Goal: Transaction & Acquisition: Obtain resource

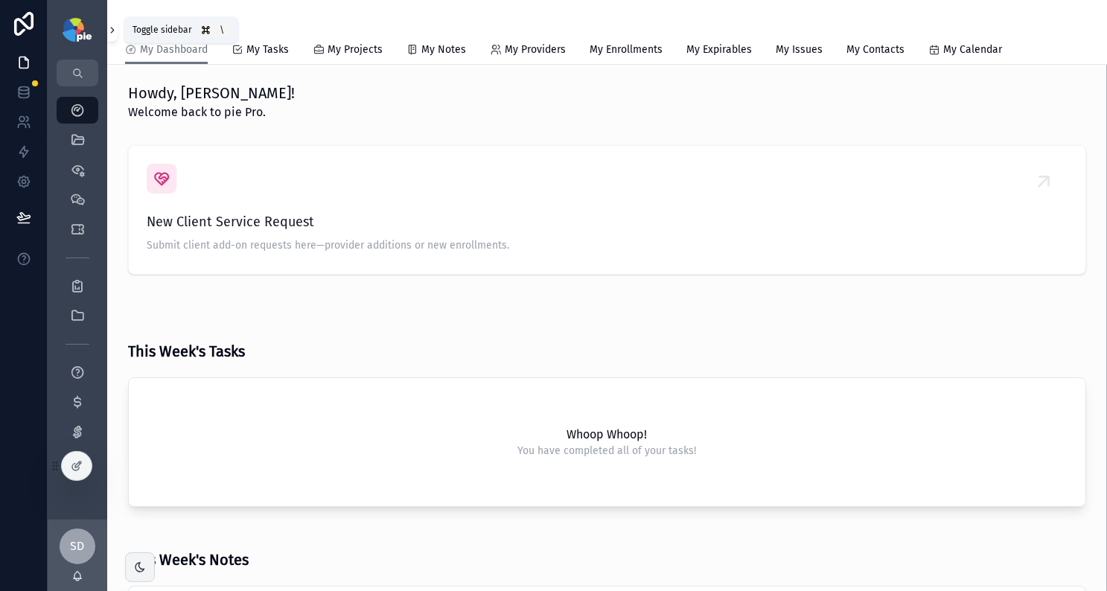
click at [112, 28] on icon "scrollable content" at bounding box center [112, 30] width 10 height 11
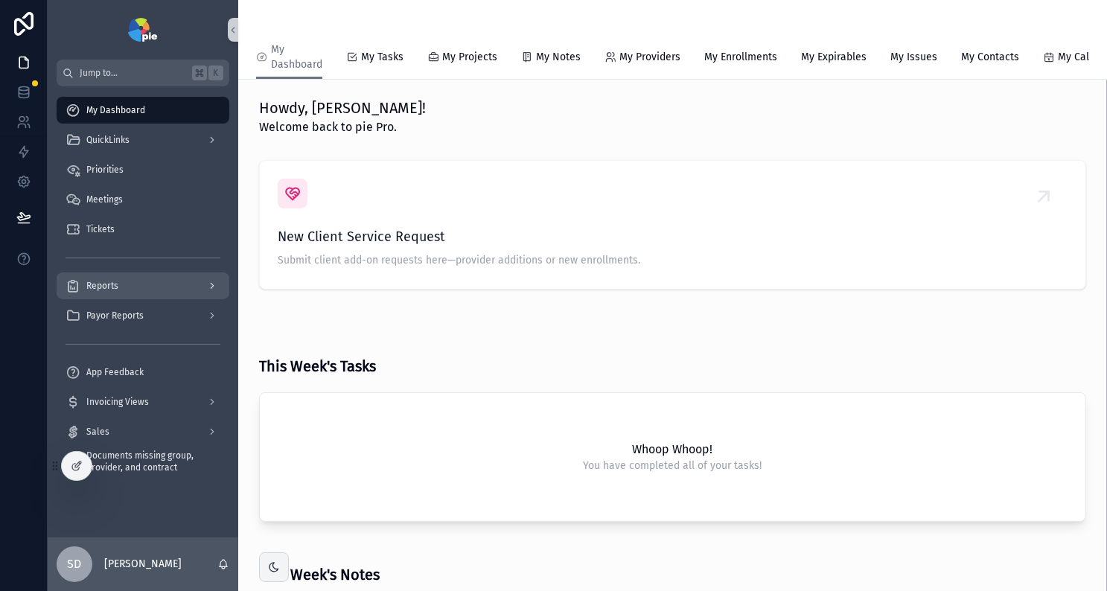
click at [215, 286] on icon "scrollable content" at bounding box center [212, 286] width 10 height 10
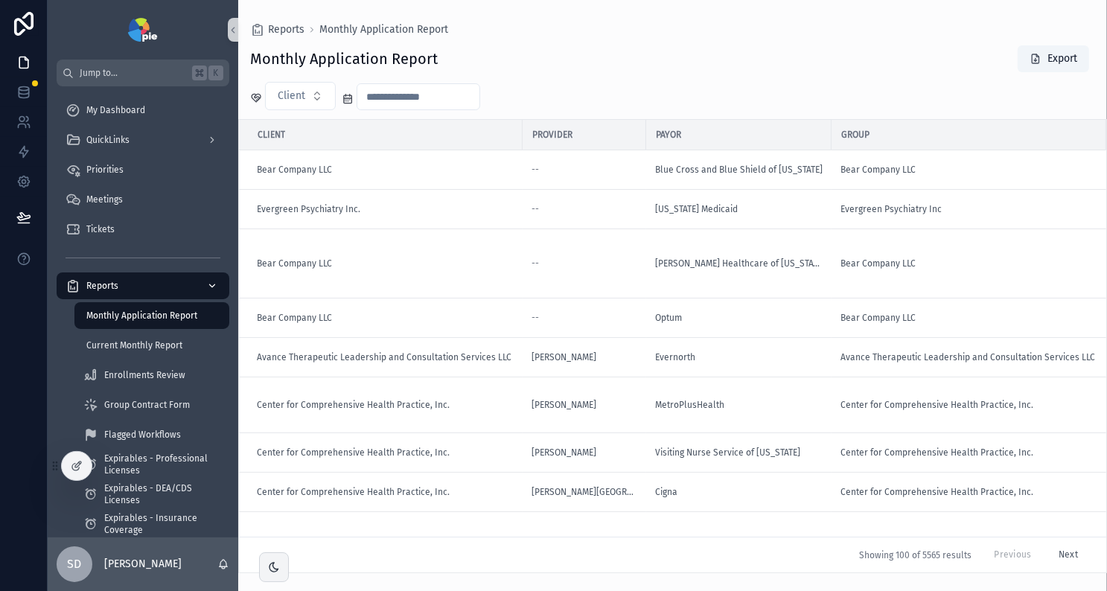
click at [124, 316] on span "Monthly Application Report" at bounding box center [141, 316] width 111 height 12
click at [317, 102] on button "Client" at bounding box center [300, 96] width 71 height 28
type input "****"
click at [438, 102] on input "scrollable content" at bounding box center [418, 96] width 122 height 21
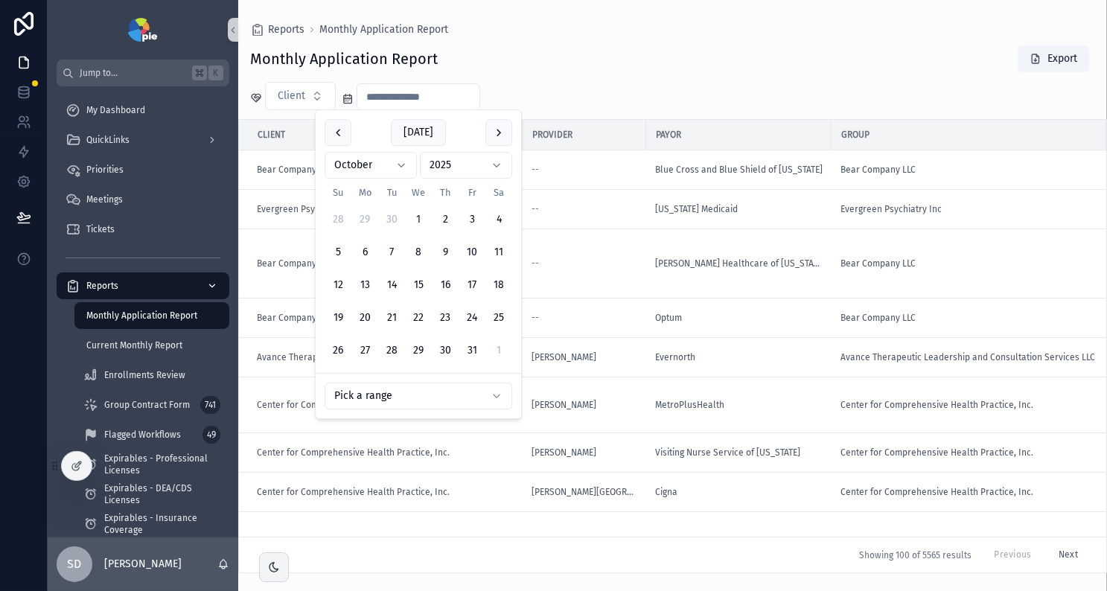
click at [437, 401] on html "Jump to... K My Dashboard QuickLinks Priorities Meetings Tickets Reports Monthl…" at bounding box center [553, 295] width 1107 height 591
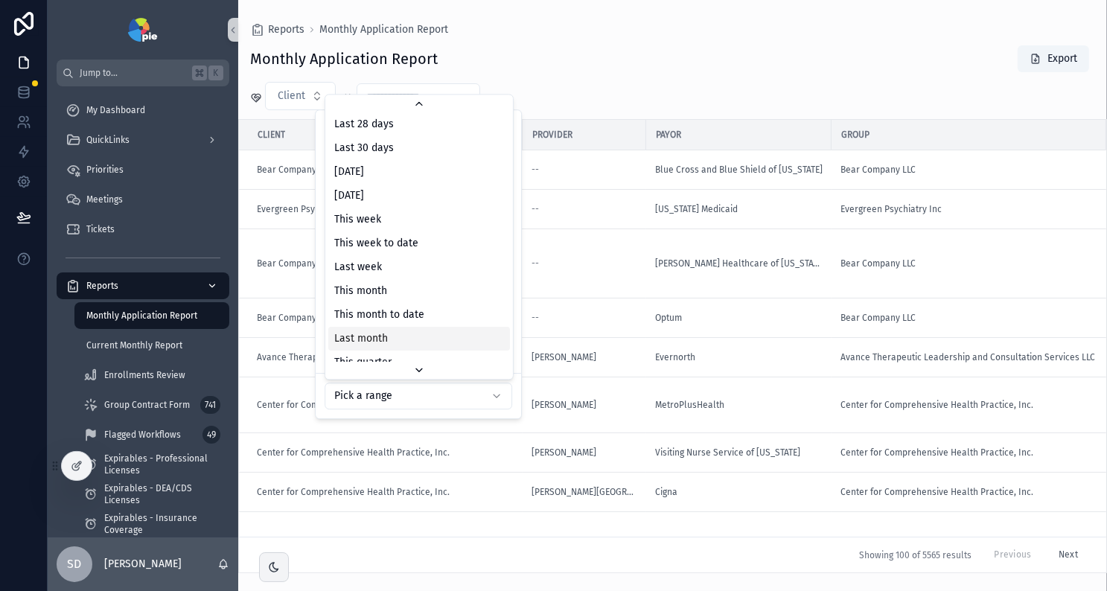
scroll to position [51, 0]
type input "**********"
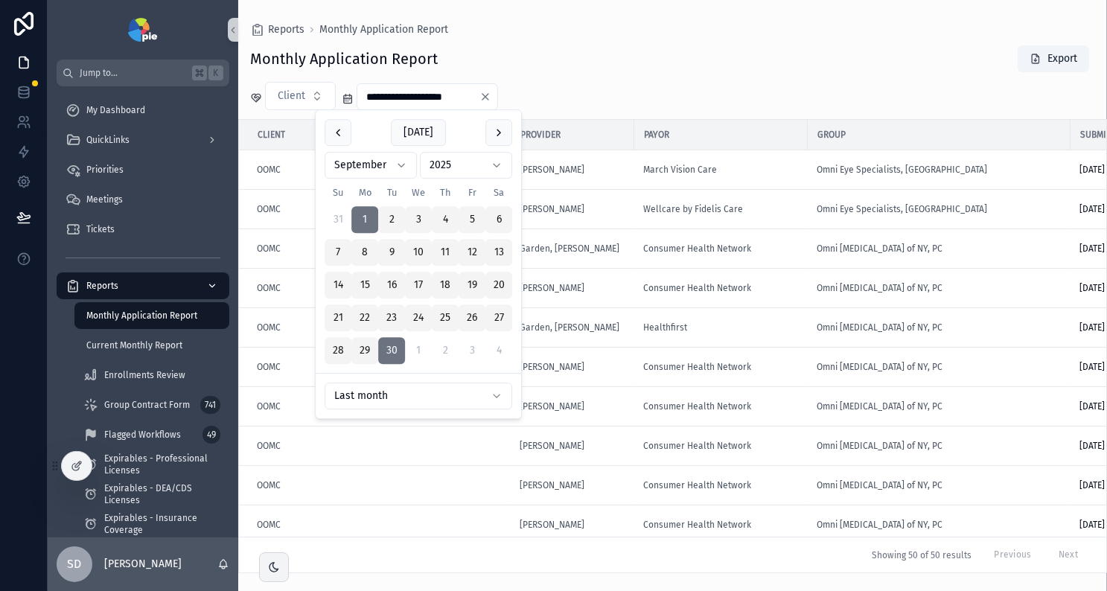
click at [875, 69] on div "Monthly Application Report Export" at bounding box center [672, 59] width 845 height 28
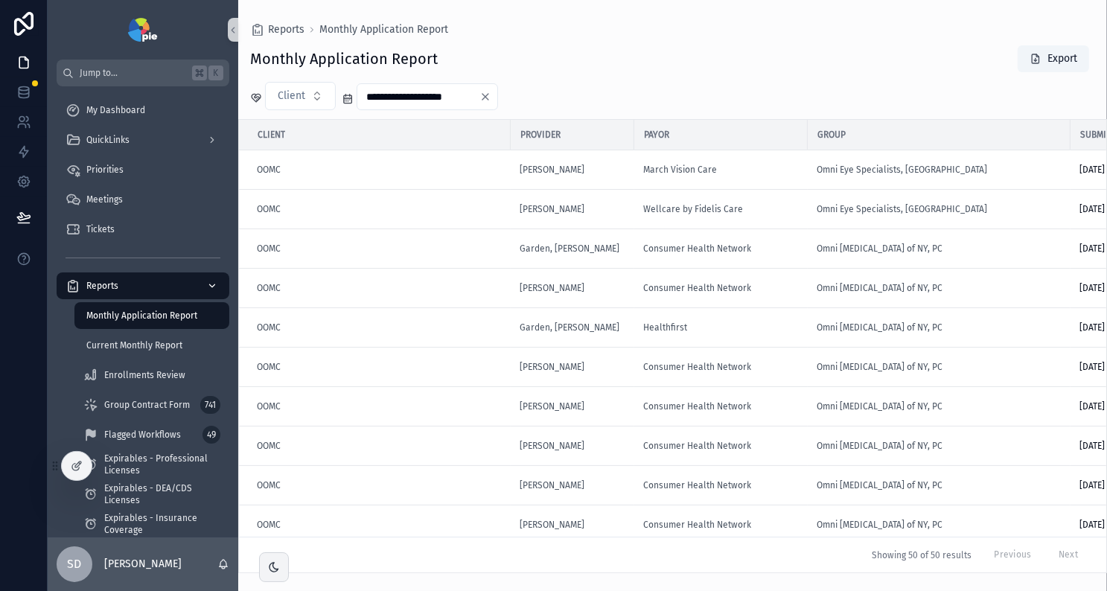
drag, startPoint x: 412, startPoint y: 573, endPoint x: 517, endPoint y: 578, distance: 104.4
click at [517, 510] on div "**********" at bounding box center [672, 295] width 869 height 591
click at [232, 28] on icon "scrollable content" at bounding box center [233, 30] width 10 height 11
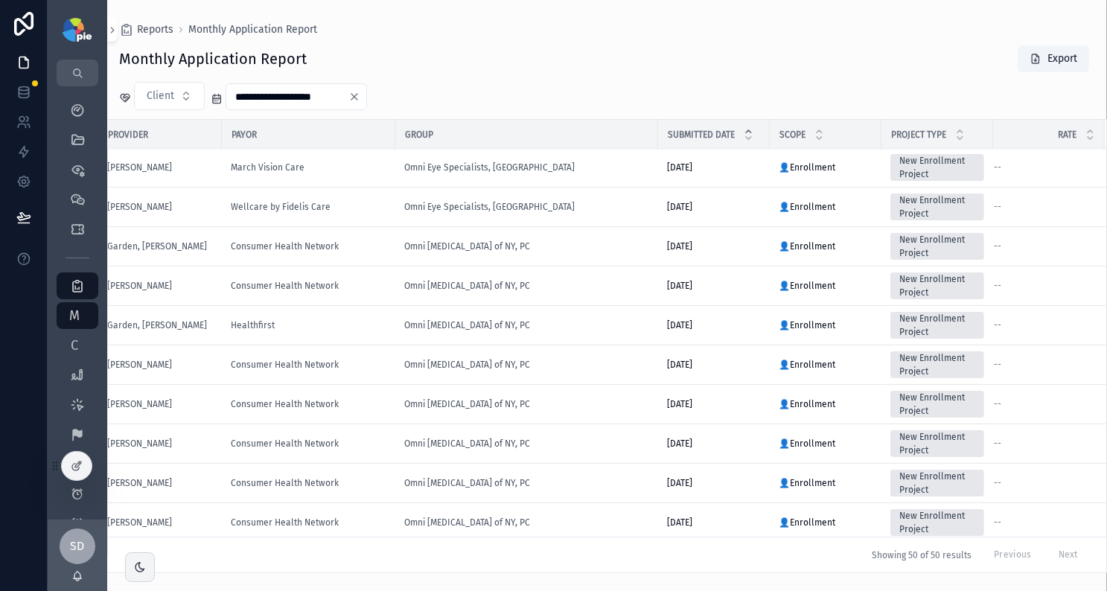
scroll to position [0, 290]
click at [900, 62] on span "scrollable content" at bounding box center [1036, 59] width 12 height 12
click at [183, 100] on button "Client" at bounding box center [169, 96] width 71 height 28
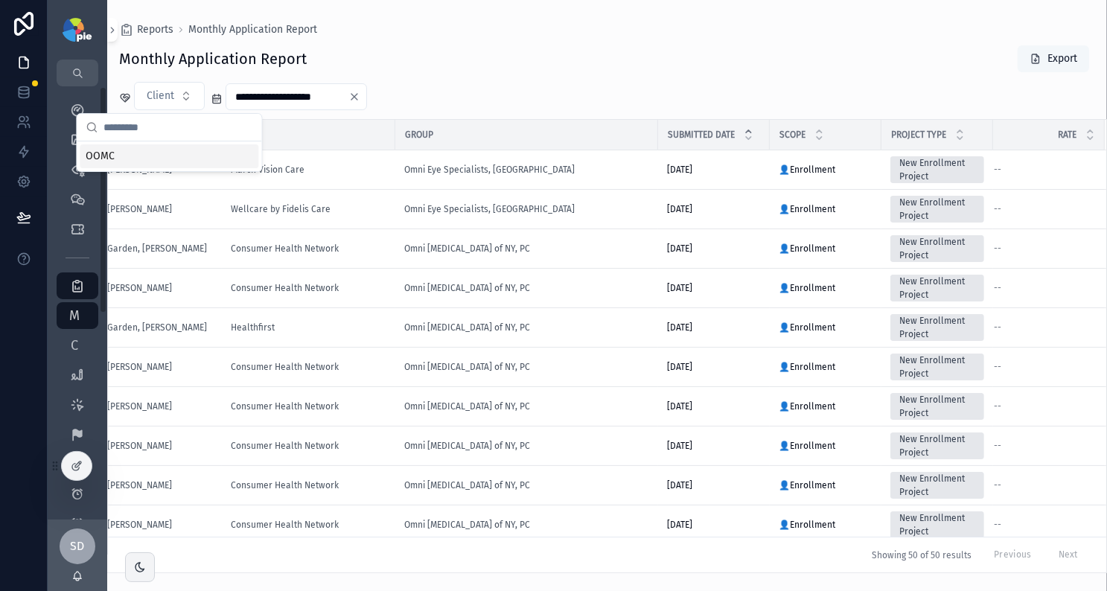
click at [100, 159] on span "OOMC" at bounding box center [100, 156] width 29 height 15
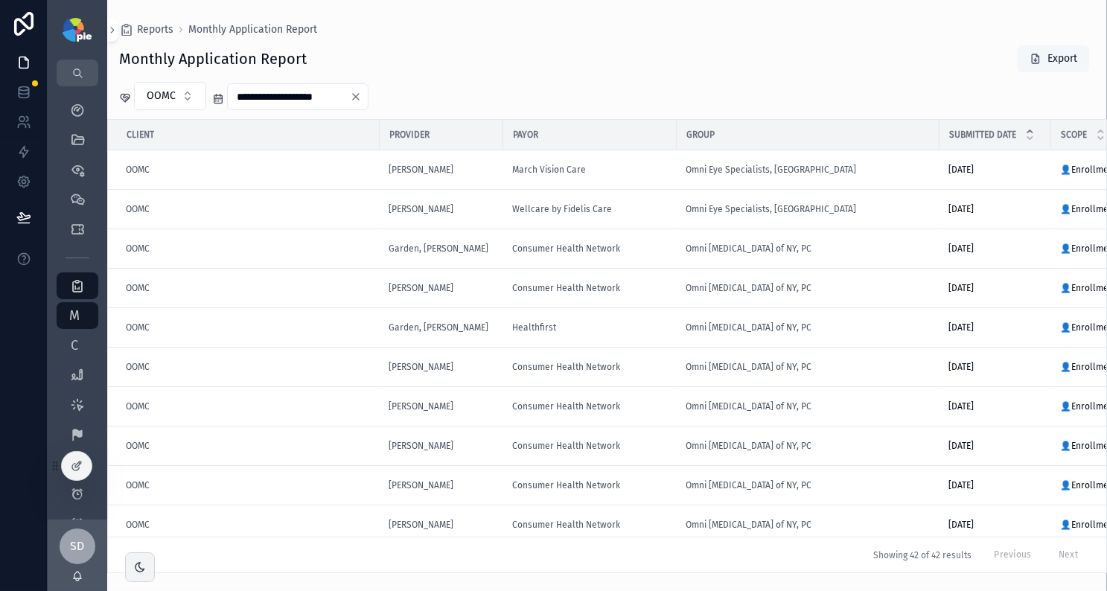
click at [900, 60] on button "Export" at bounding box center [1053, 58] width 71 height 27
click at [113, 31] on icon "scrollable content" at bounding box center [112, 30] width 10 height 11
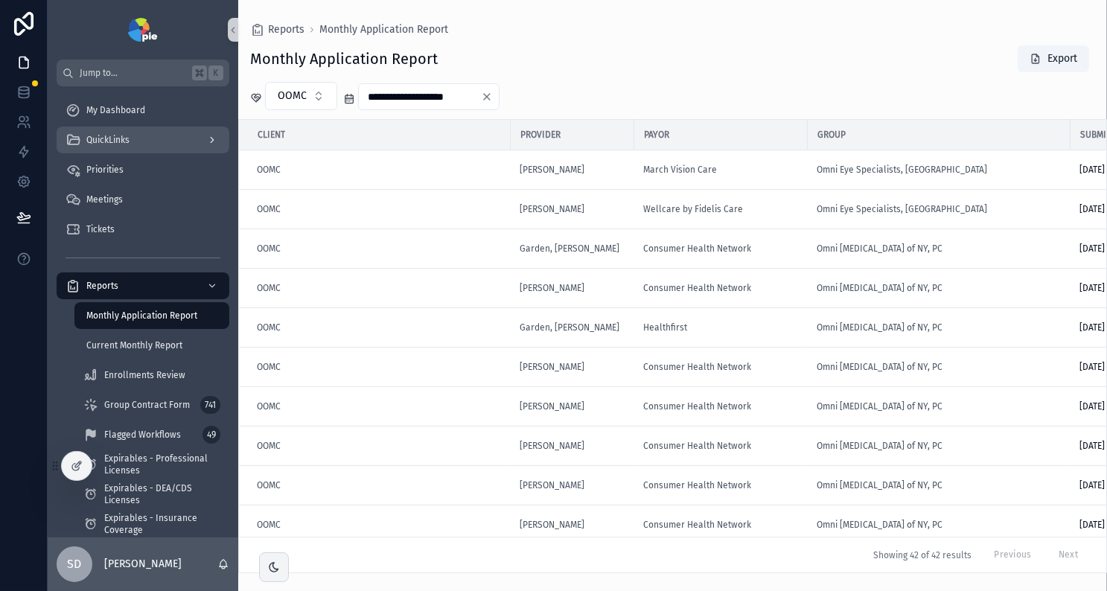
click at [199, 137] on div "QuickLinks" at bounding box center [143, 140] width 155 height 24
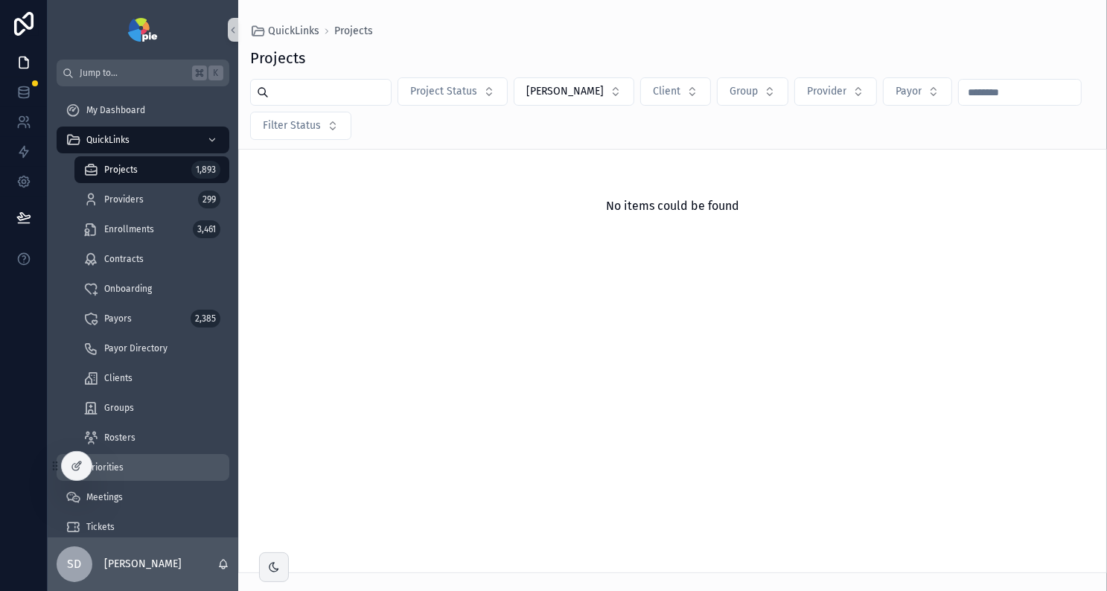
click at [138, 468] on div "Priorities" at bounding box center [143, 468] width 155 height 24
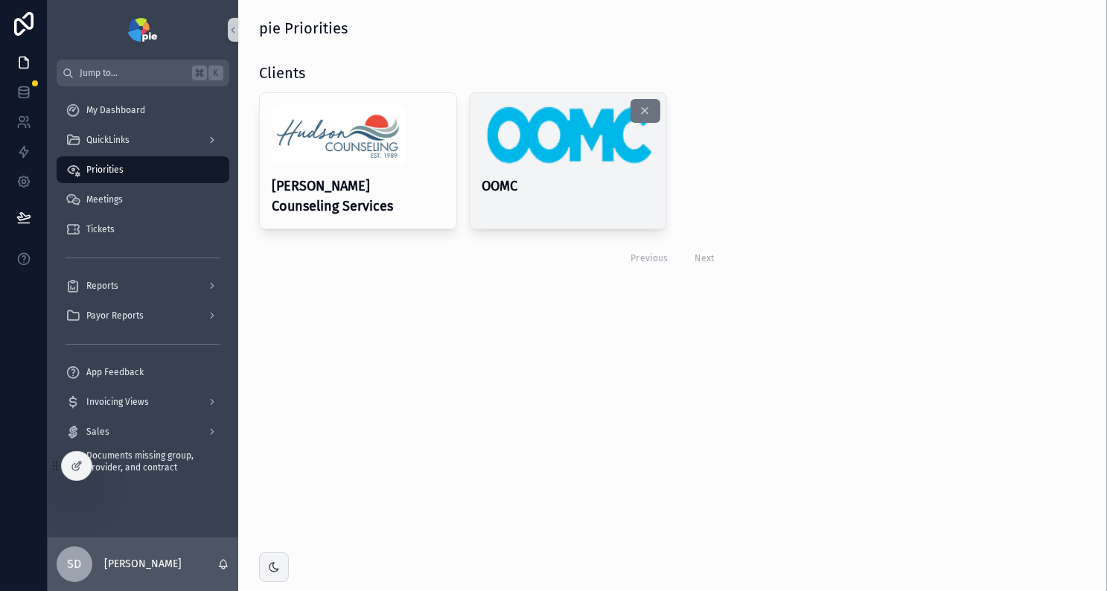
click at [565, 176] on h4 "OOMC" at bounding box center [568, 186] width 173 height 20
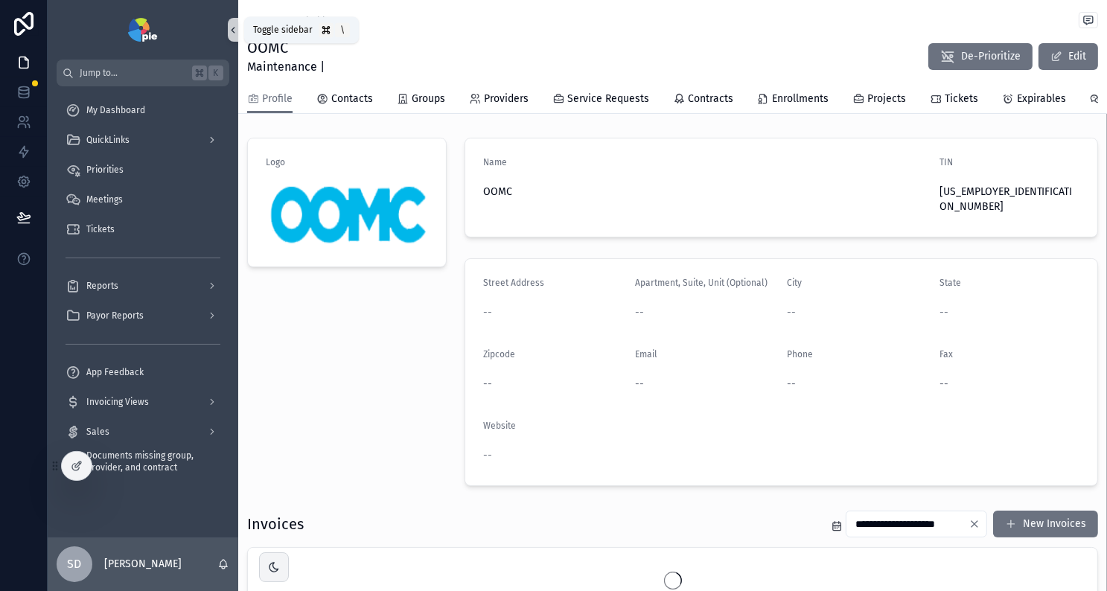
click at [229, 26] on icon "scrollable content" at bounding box center [233, 30] width 10 height 11
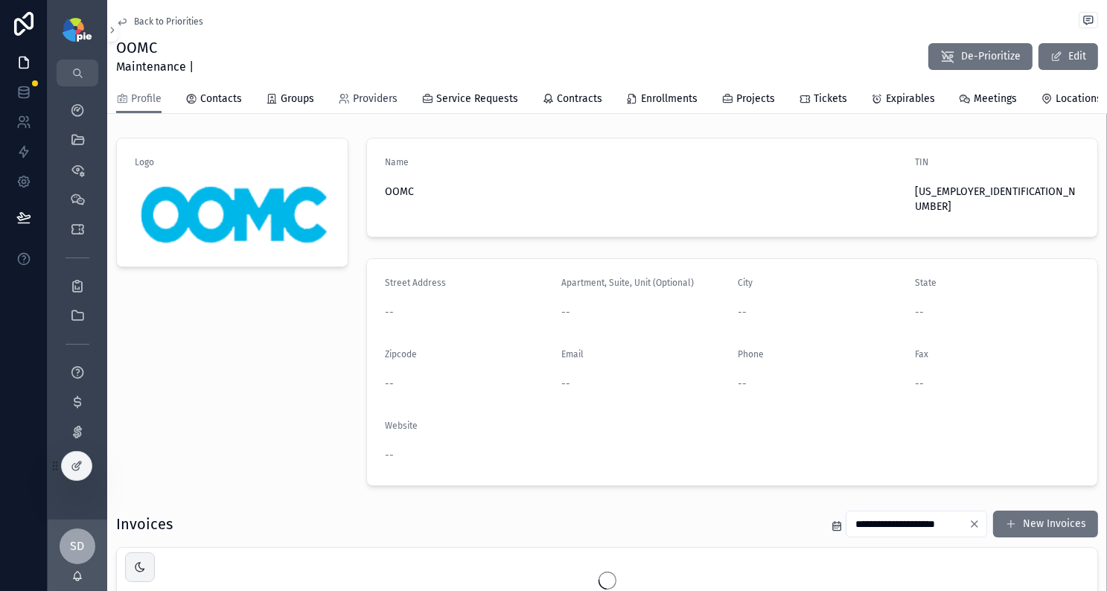
click at [374, 99] on span "Providers" at bounding box center [375, 99] width 45 height 15
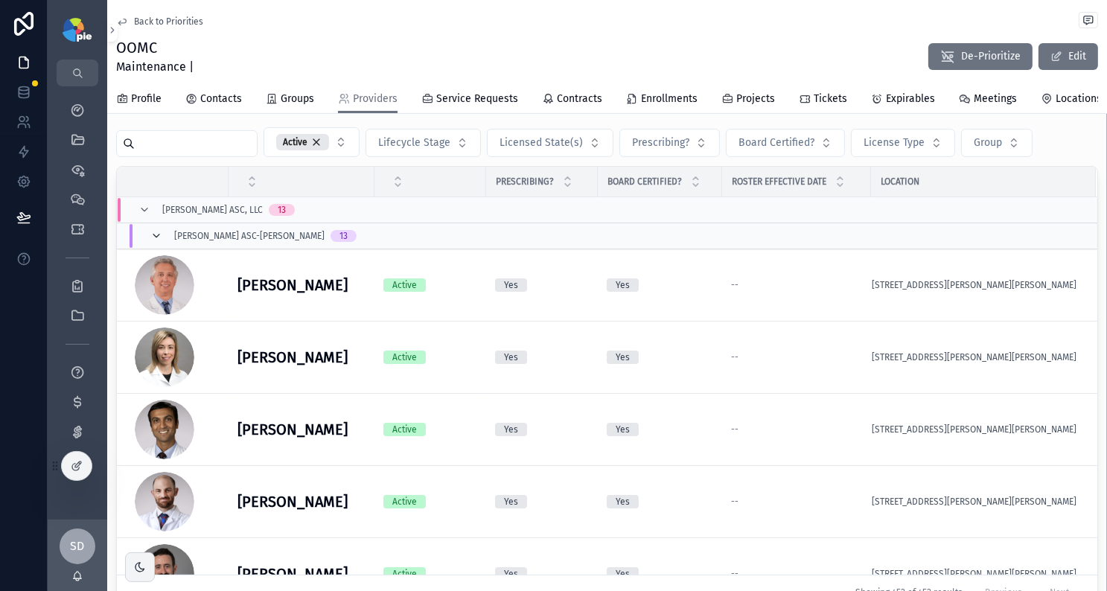
click at [150, 240] on icon "scrollable content" at bounding box center [156, 236] width 12 height 12
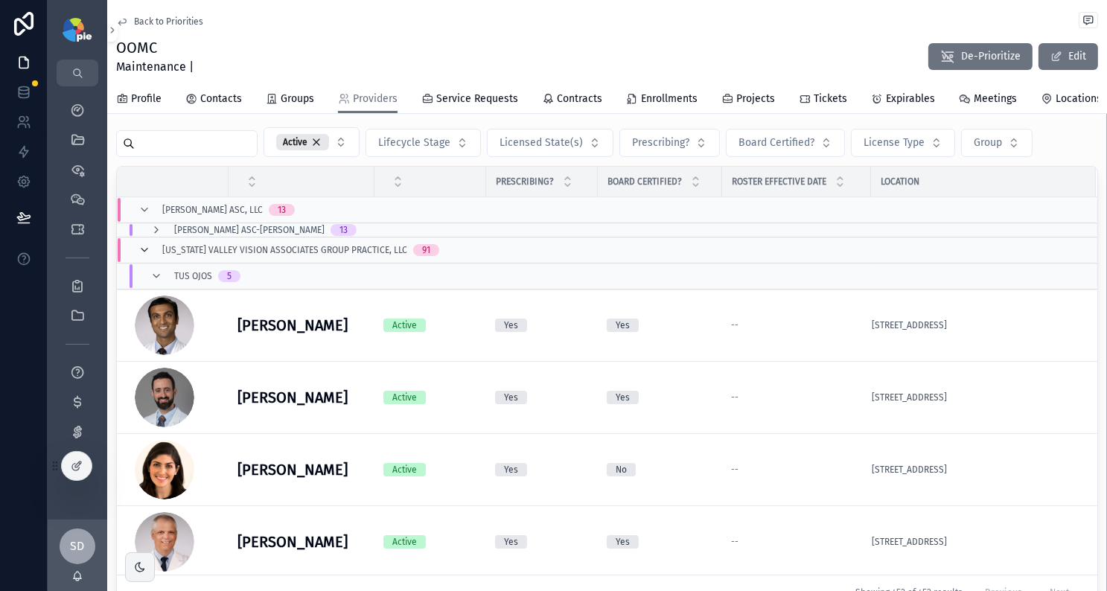
click at [147, 255] on icon "scrollable content" at bounding box center [144, 250] width 12 height 12
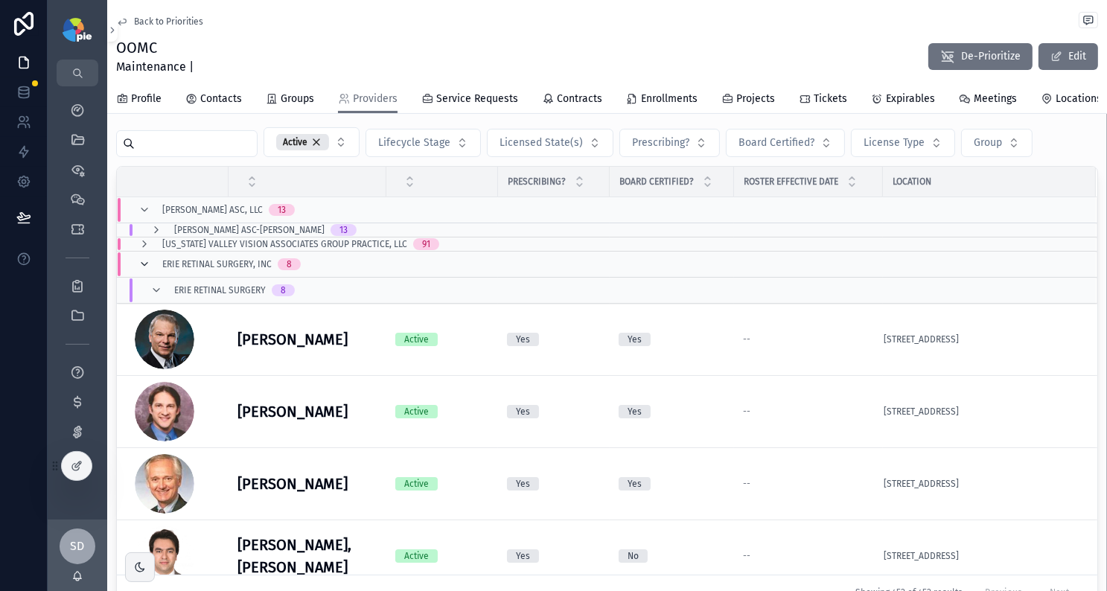
click at [143, 269] on icon "scrollable content" at bounding box center [144, 264] width 12 height 12
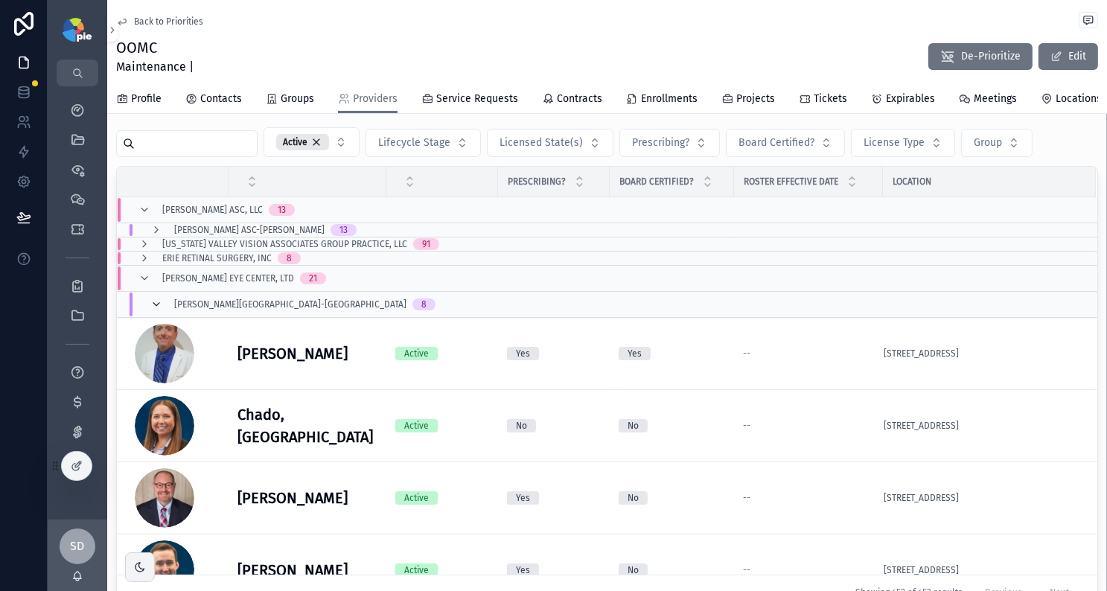
click at [156, 310] on icon "scrollable content" at bounding box center [156, 305] width 12 height 12
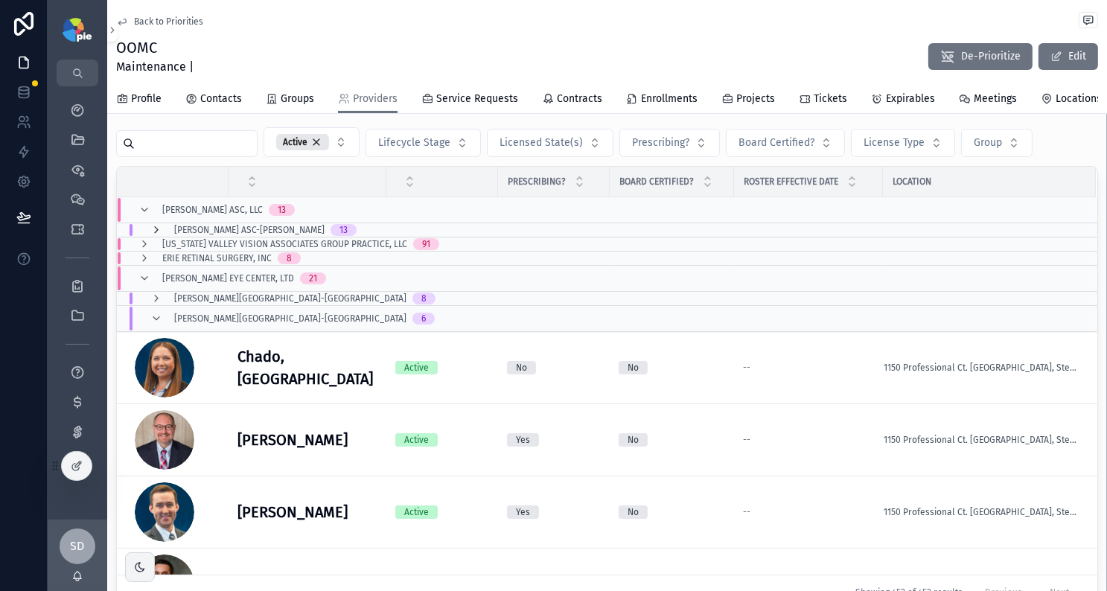
click at [154, 232] on icon "scrollable content" at bounding box center [156, 230] width 12 height 12
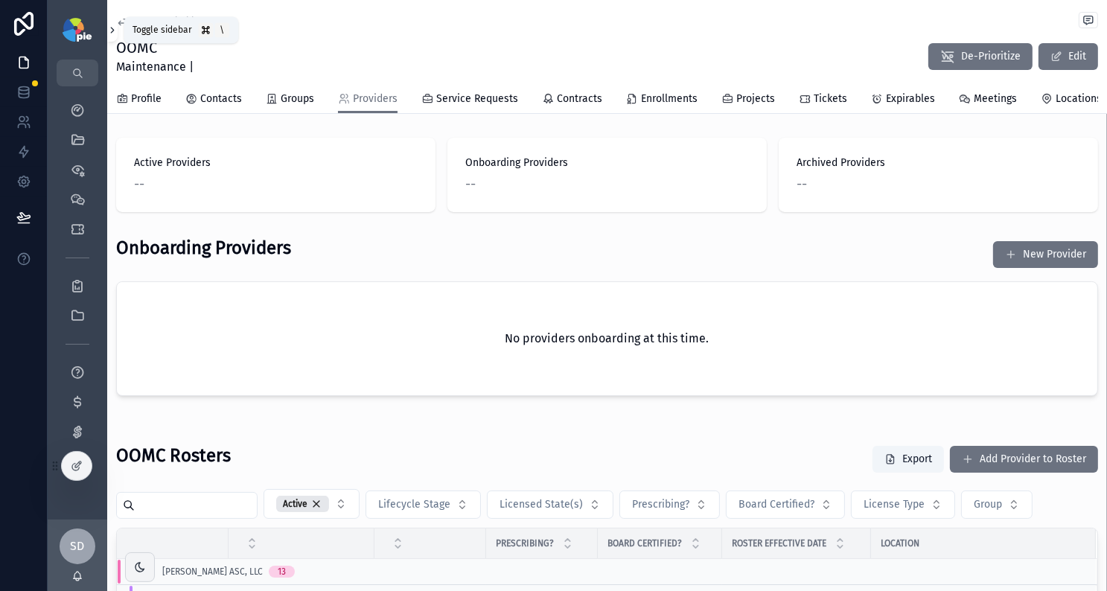
click at [113, 28] on icon "scrollable content" at bounding box center [112, 30] width 10 height 11
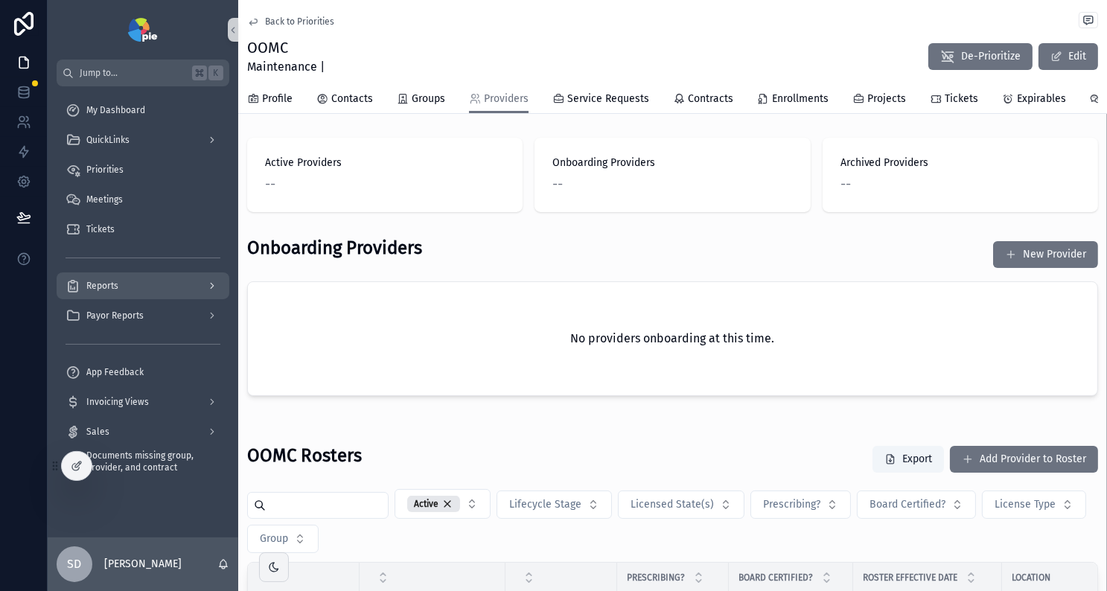
click at [129, 284] on div "Reports" at bounding box center [143, 286] width 155 height 24
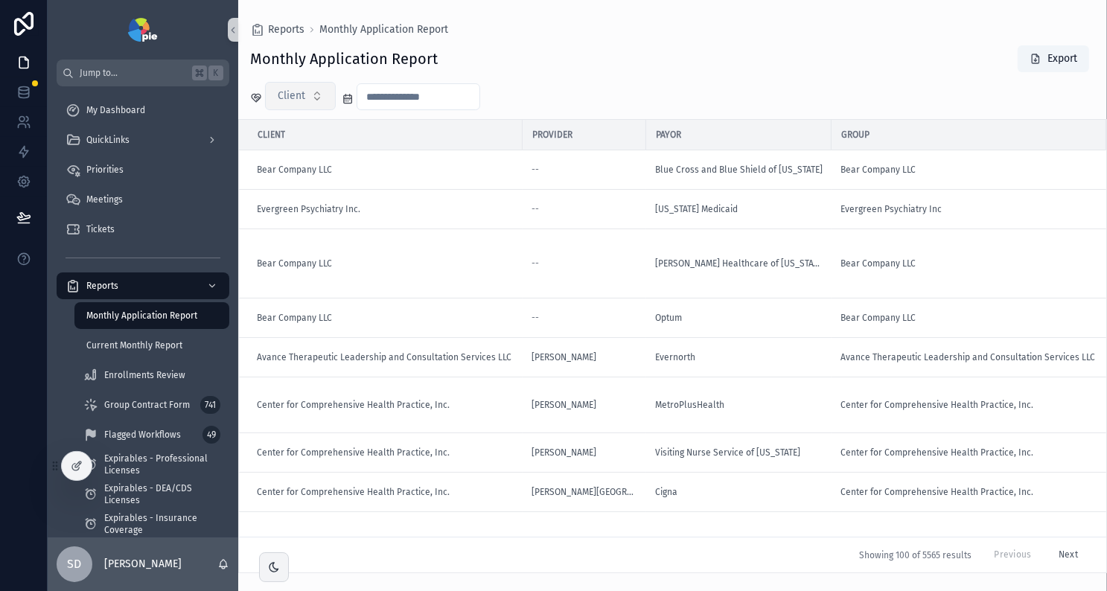
click at [321, 100] on button "Client" at bounding box center [300, 96] width 71 height 28
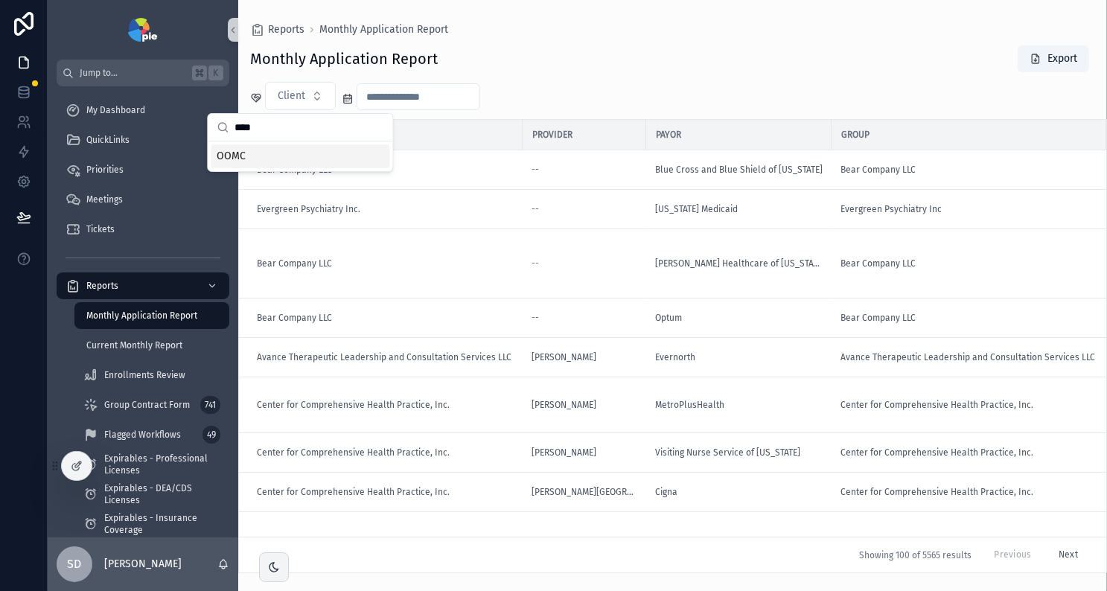
type input "****"
click at [264, 156] on div "OOMC" at bounding box center [300, 156] width 179 height 24
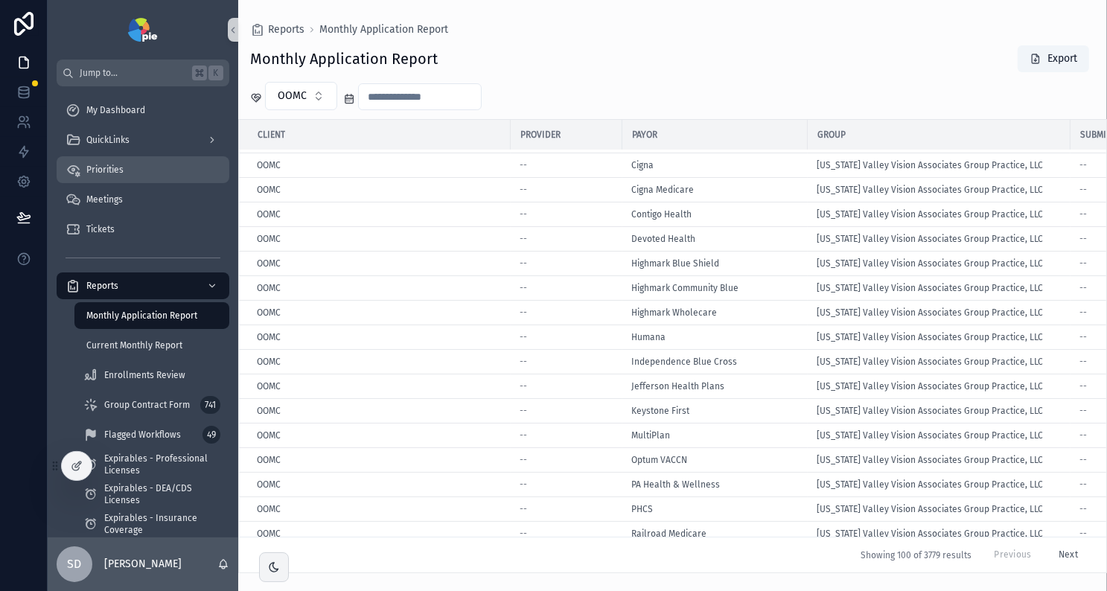
click at [99, 165] on span "Priorities" at bounding box center [104, 170] width 37 height 12
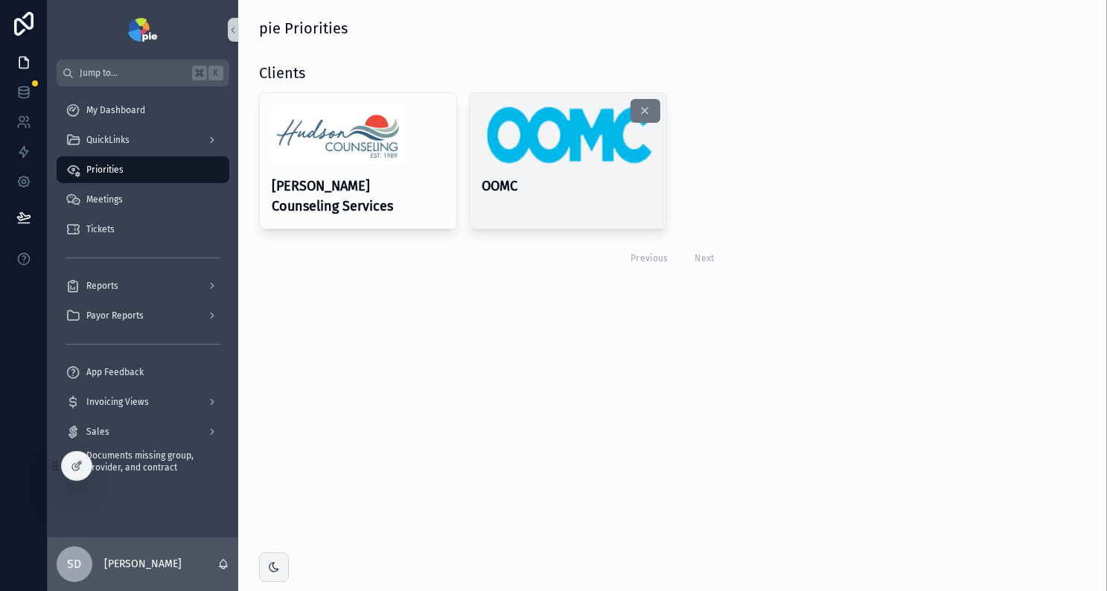
click at [616, 181] on h4 "OOMC" at bounding box center [568, 186] width 173 height 20
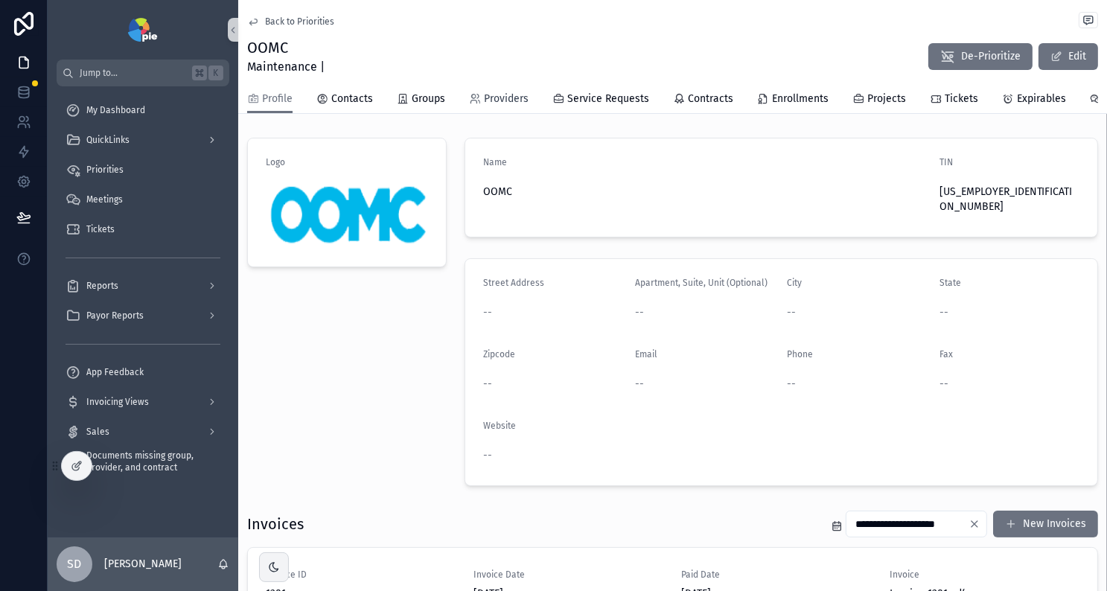
click at [505, 100] on span "Providers" at bounding box center [506, 99] width 45 height 15
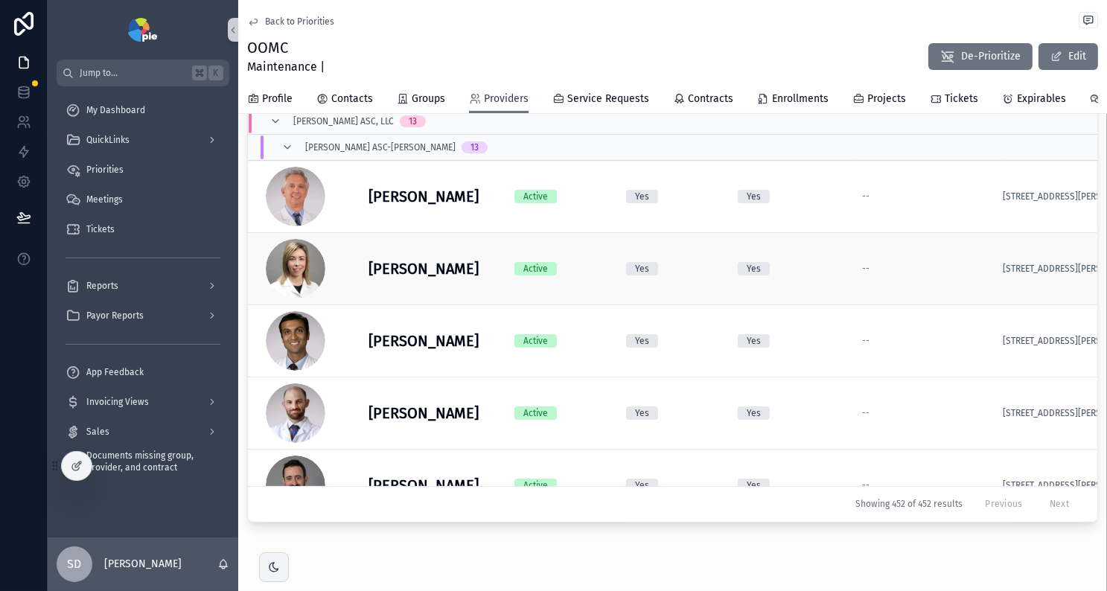
scroll to position [226, 0]
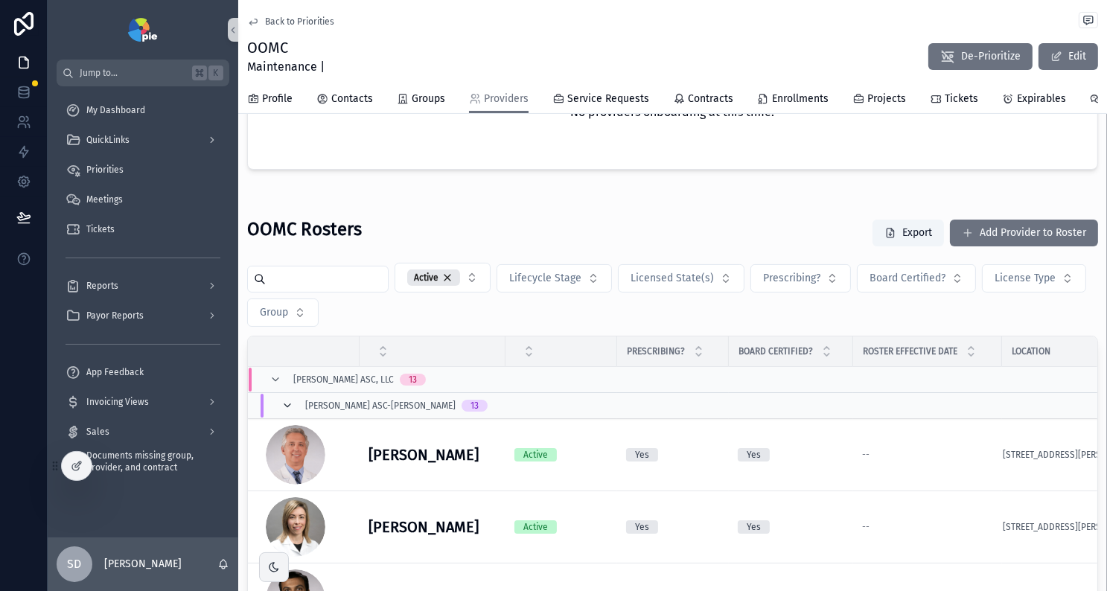
click at [290, 410] on icon "scrollable content" at bounding box center [287, 406] width 12 height 12
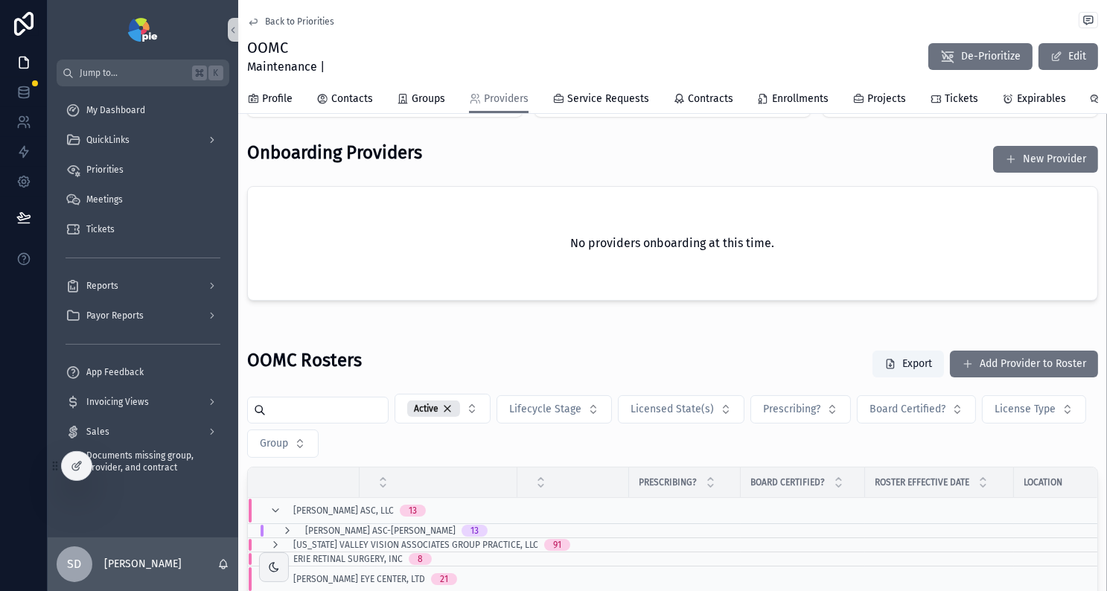
scroll to position [122, 0]
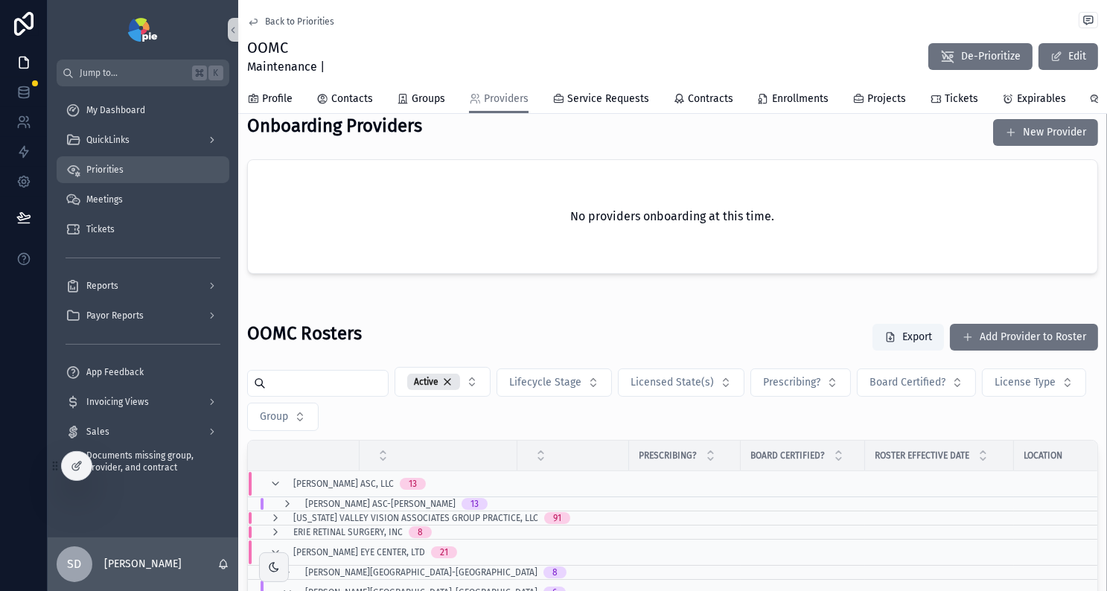
click at [132, 173] on div "Priorities" at bounding box center [143, 170] width 155 height 24
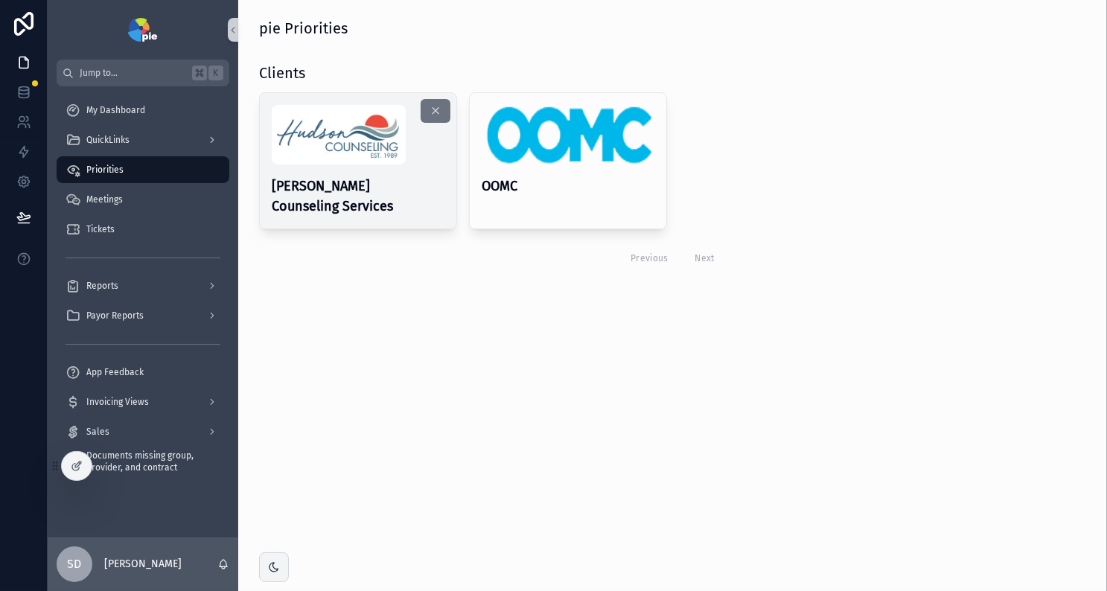
click at [378, 175] on div "[PERSON_NAME] Counseling Services" at bounding box center [358, 160] width 197 height 135
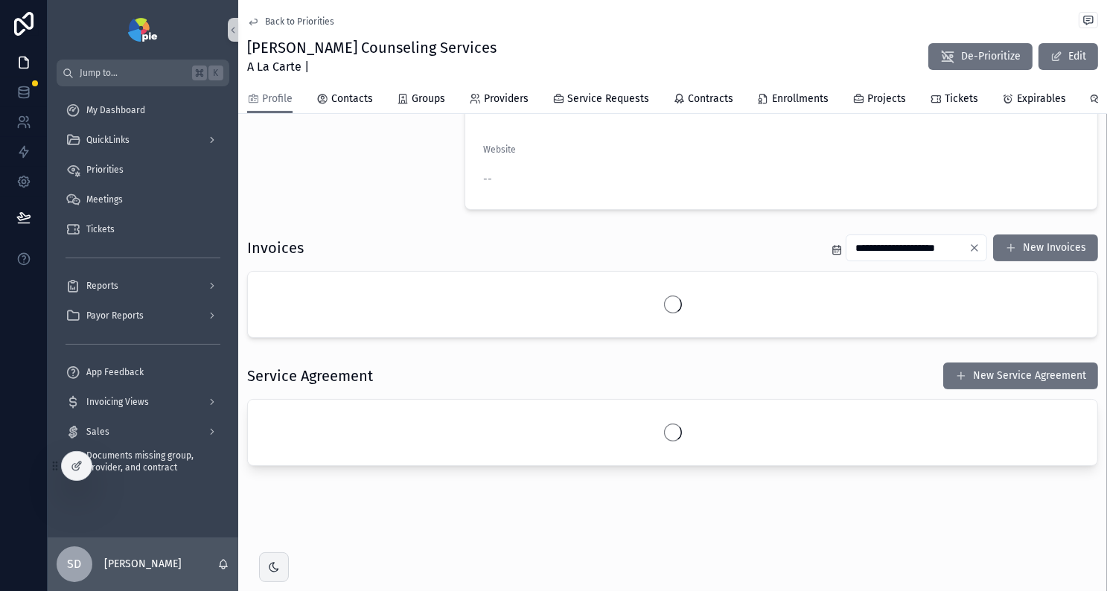
scroll to position [268, 0]
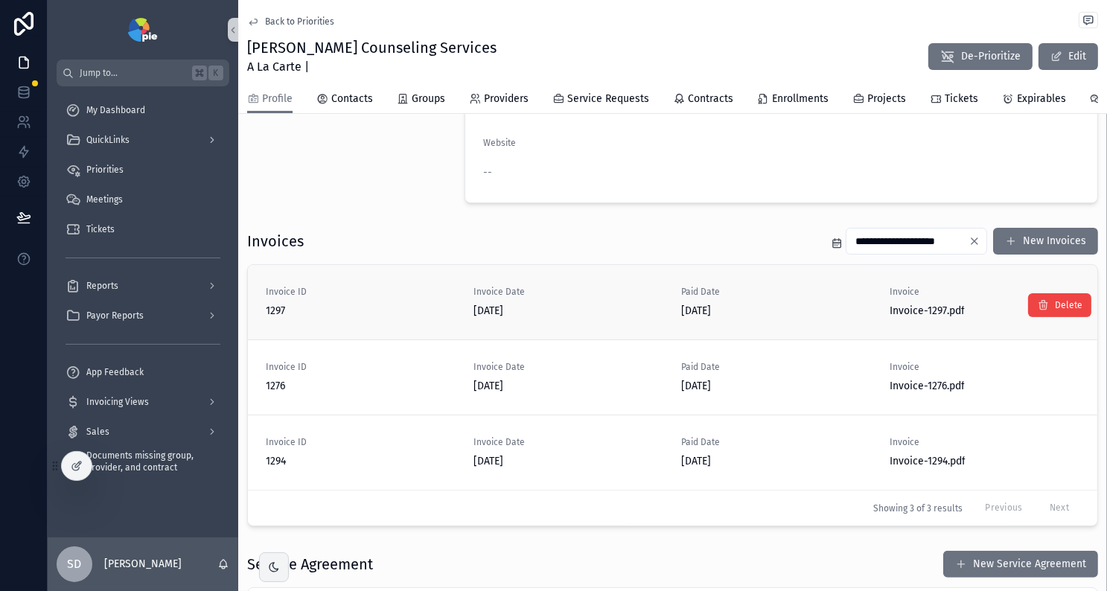
click at [769, 317] on span "8/20/2025" at bounding box center [777, 311] width 190 height 15
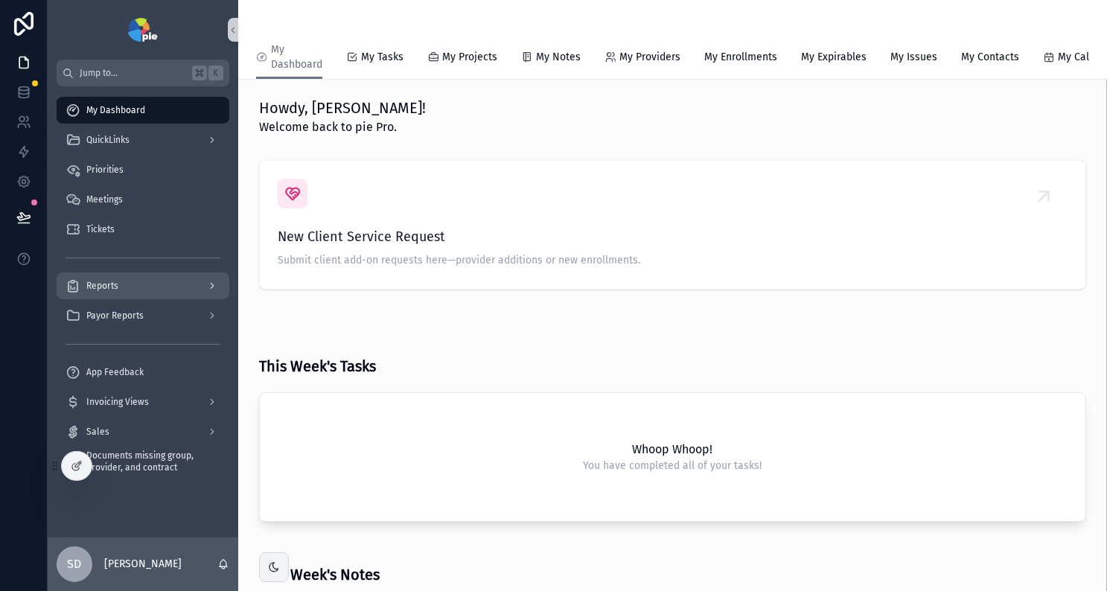
click at [156, 290] on div "Reports" at bounding box center [143, 286] width 155 height 24
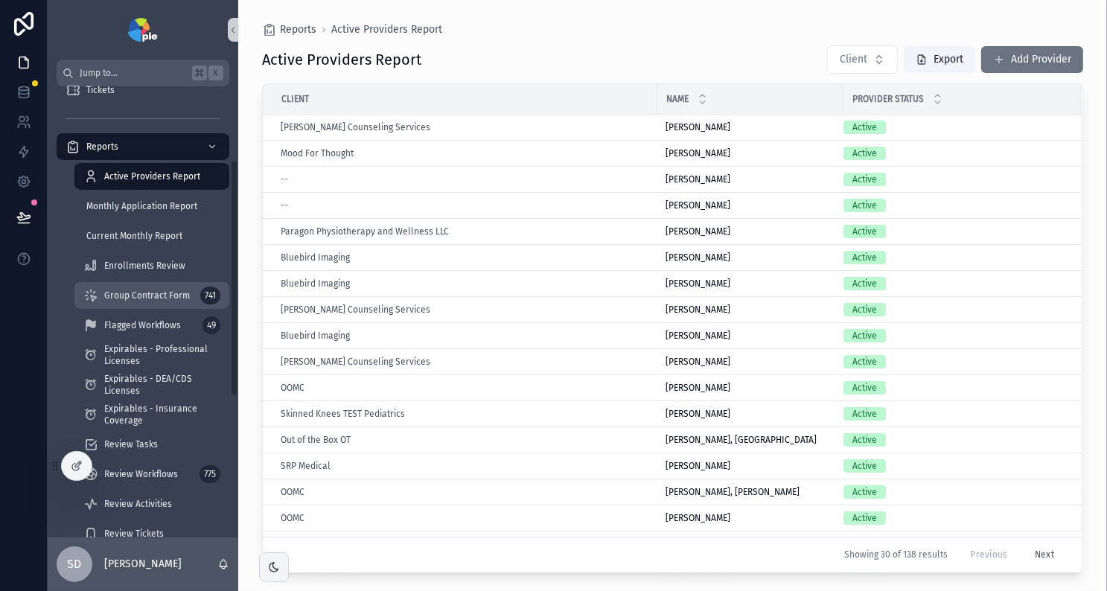
scroll to position [138, 0]
click at [138, 176] on span "Active Providers Report" at bounding box center [152, 177] width 96 height 12
click at [870, 56] on button "Client" at bounding box center [862, 59] width 71 height 28
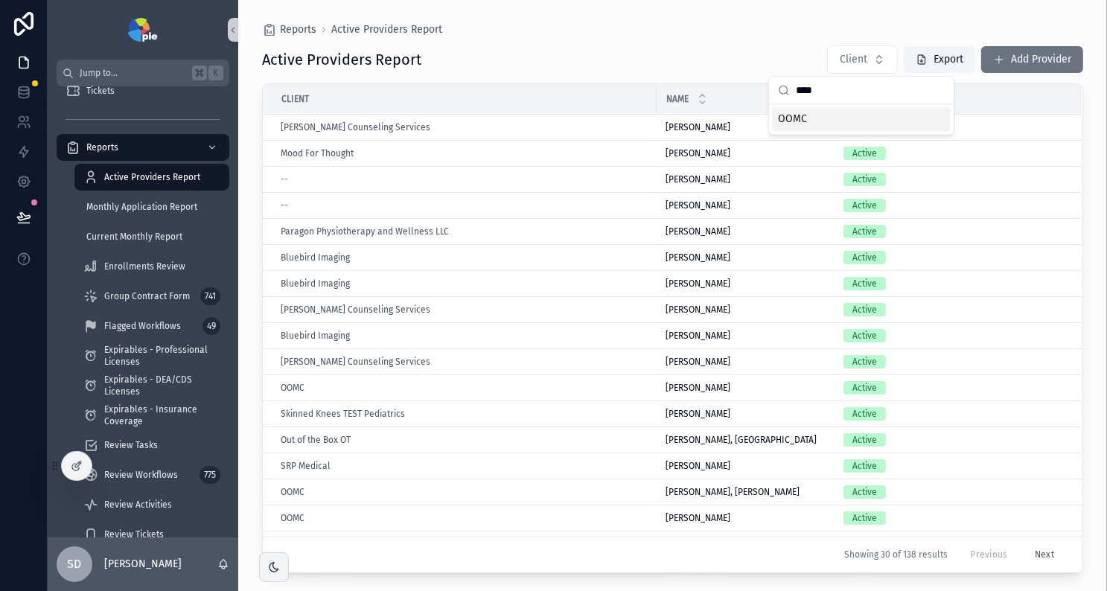
type input "****"
click at [788, 116] on span "OOMC" at bounding box center [792, 119] width 29 height 15
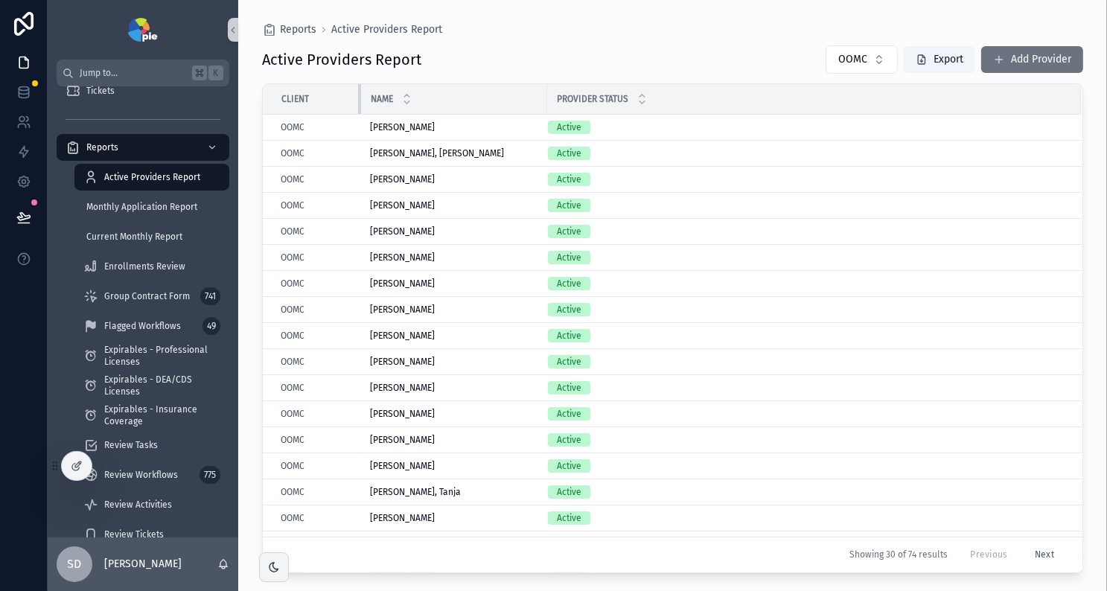
drag, startPoint x: 654, startPoint y: 95, endPoint x: 358, endPoint y: 108, distance: 295.9
click at [358, 108] on div "scrollable content" at bounding box center [361, 99] width 6 height 30
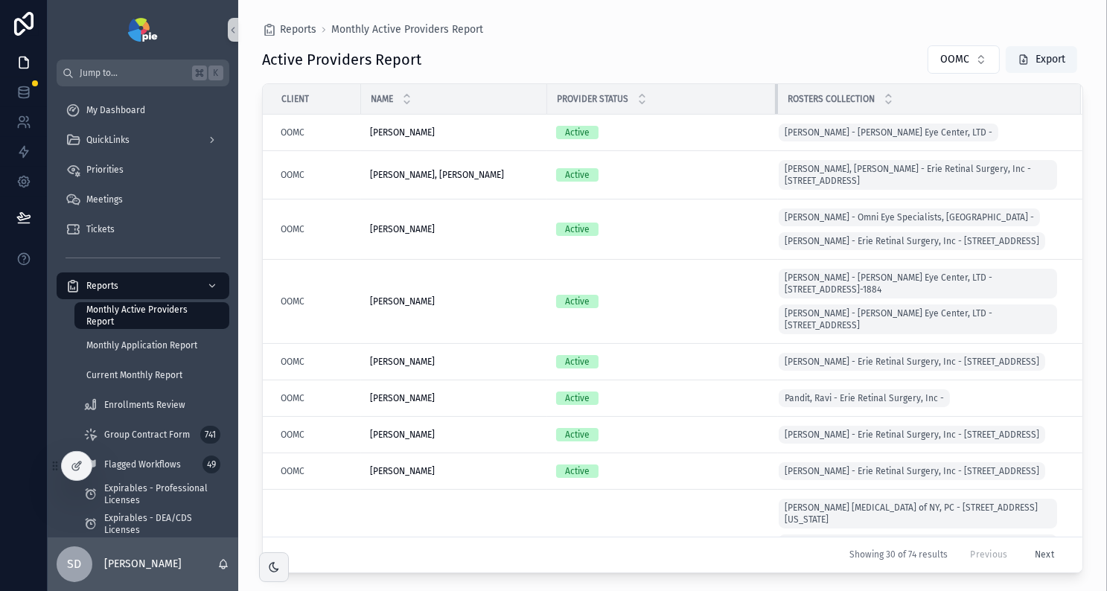
click at [776, 101] on div "scrollable content" at bounding box center [778, 99] width 6 height 30
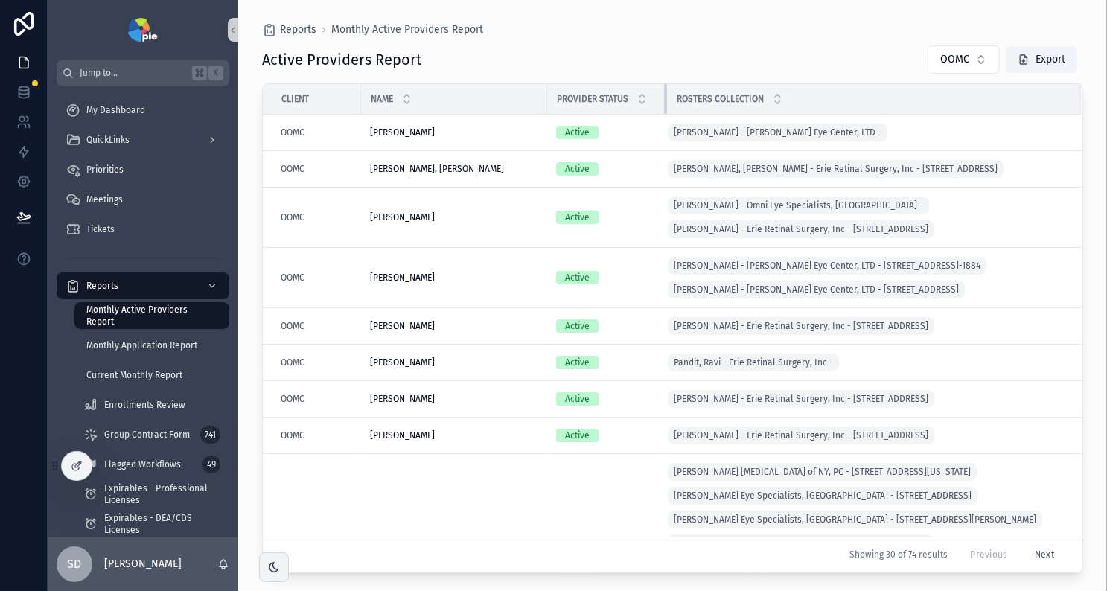
drag, startPoint x: 776, startPoint y: 101, endPoint x: 665, endPoint y: 104, distance: 111.0
click at [665, 104] on div "scrollable content" at bounding box center [667, 99] width 6 height 30
click at [1039, 61] on button "Export" at bounding box center [1041, 59] width 71 height 27
click at [851, 24] on div "Reports Monthly Active Providers Report" at bounding box center [672, 30] width 821 height 12
click at [1044, 61] on button "Export" at bounding box center [1041, 59] width 71 height 27
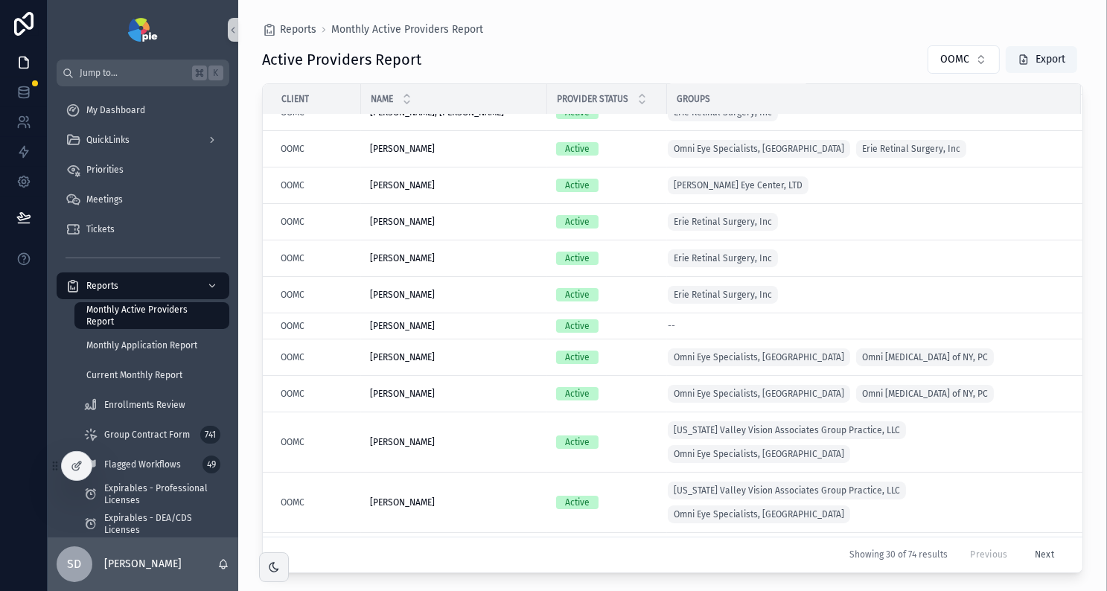
scroll to position [54, 0]
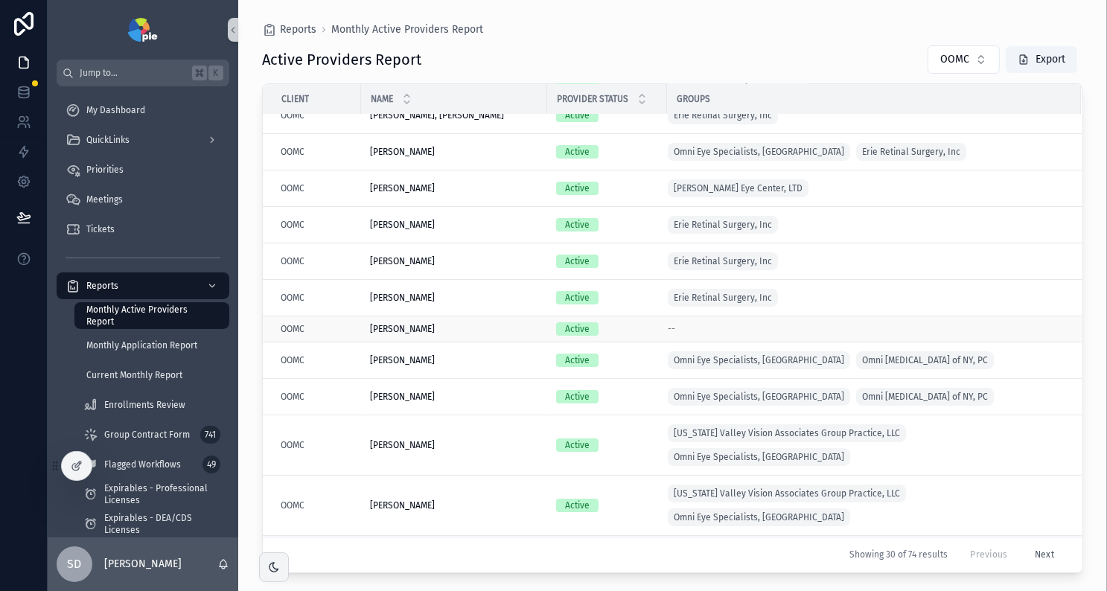
click at [396, 328] on span "Singh, Malkit" at bounding box center [402, 329] width 65 height 12
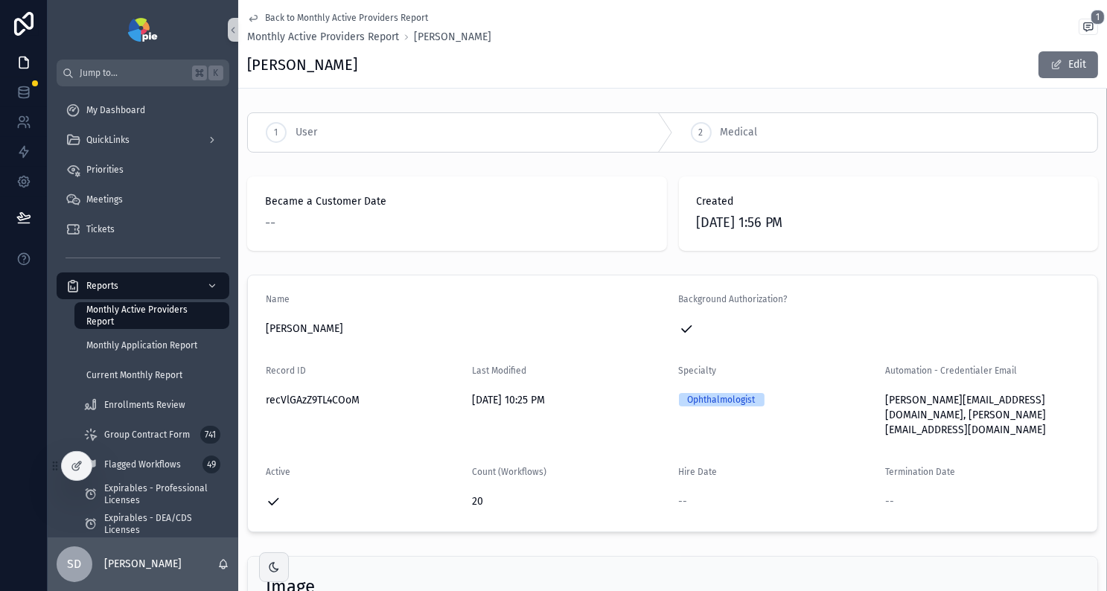
click at [251, 14] on icon "scrollable content" at bounding box center [253, 18] width 12 height 12
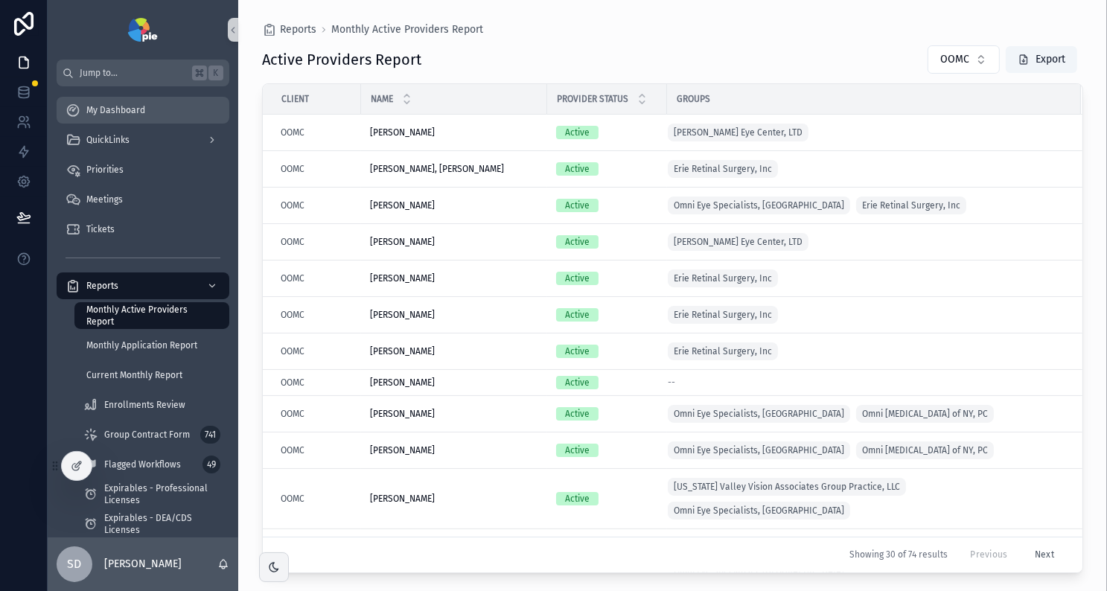
click at [140, 108] on span "My Dashboard" at bounding box center [115, 110] width 59 height 12
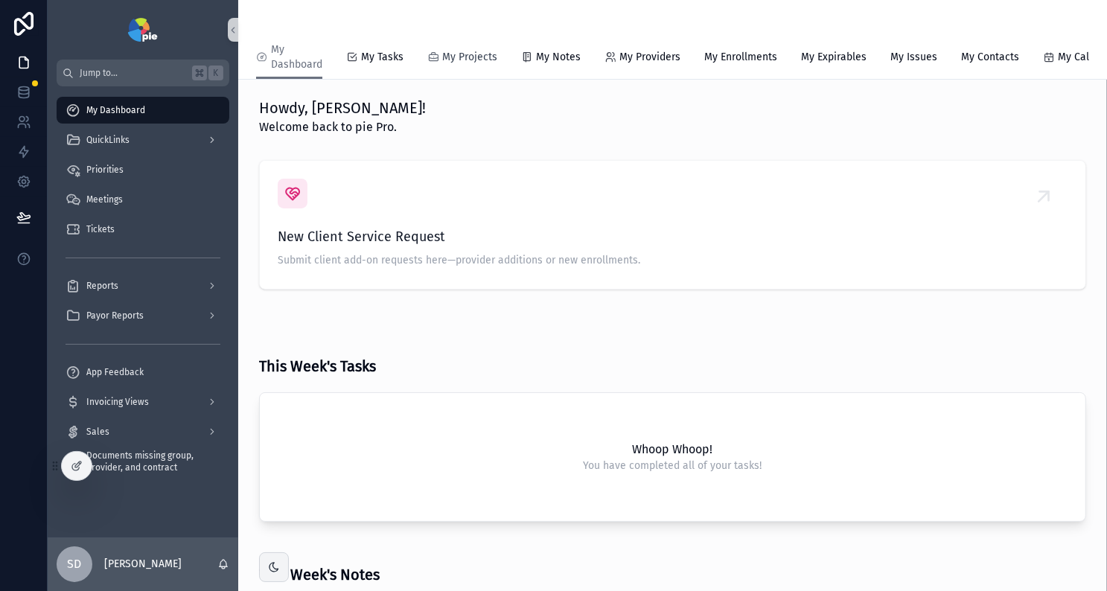
click at [479, 60] on span "My Projects" at bounding box center [469, 57] width 55 height 15
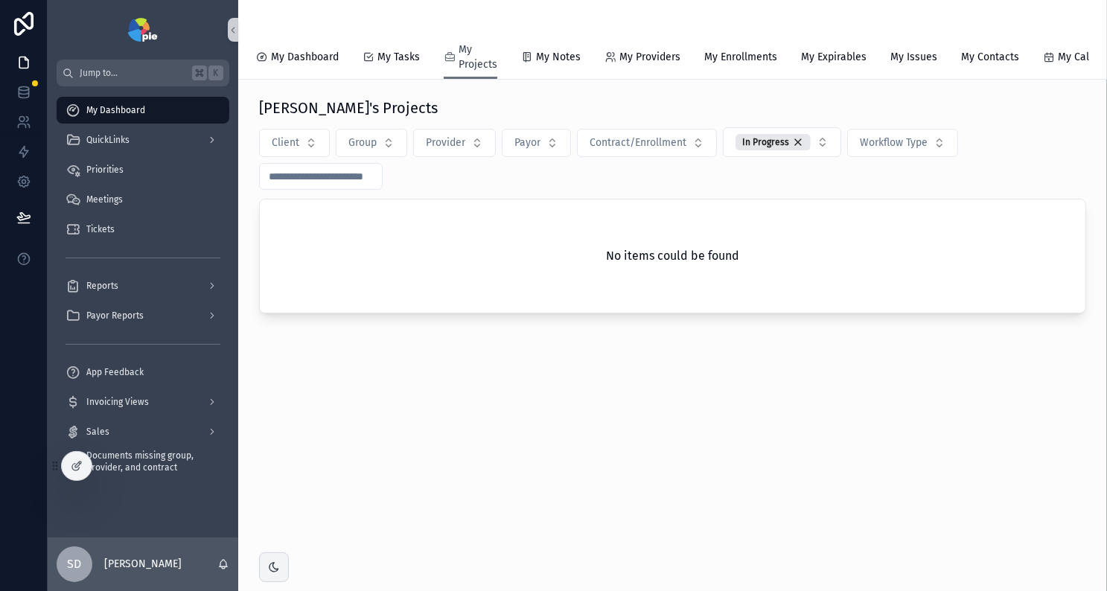
click at [482, 63] on span "My Projects" at bounding box center [478, 57] width 39 height 30
click at [479, 67] on span "My Projects" at bounding box center [478, 57] width 39 height 30
click at [334, 56] on span "My Dashboard" at bounding box center [305, 57] width 68 height 15
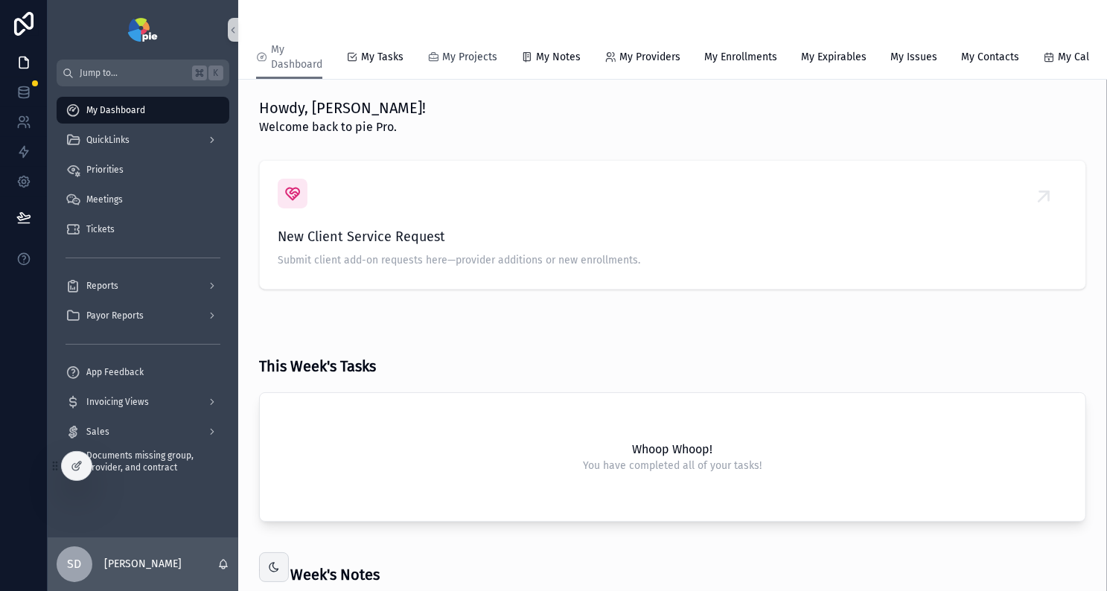
click at [458, 60] on span "My Projects" at bounding box center [469, 57] width 55 height 15
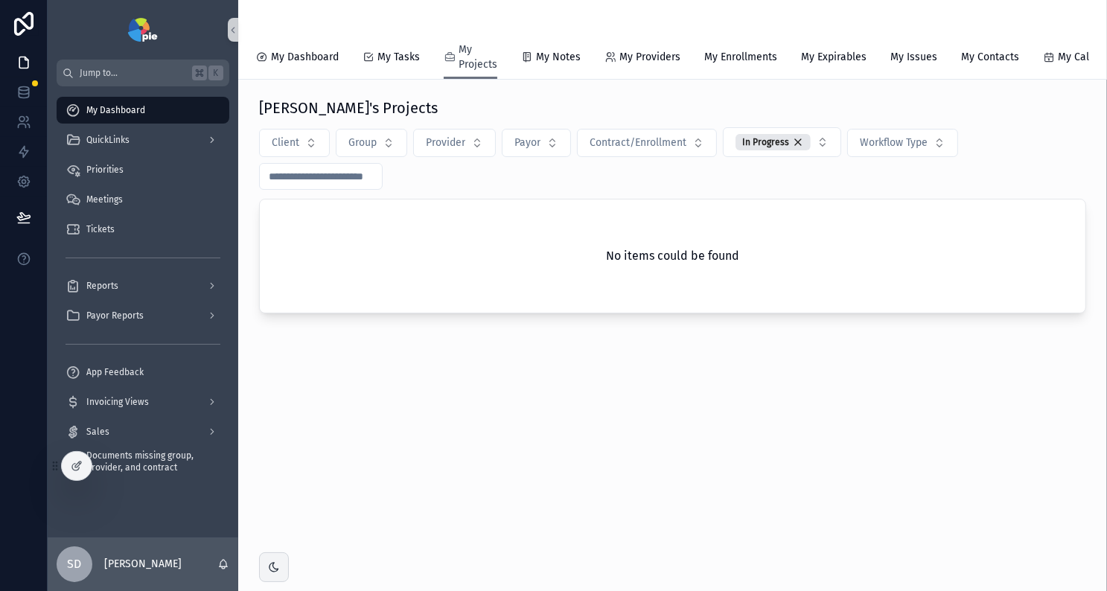
click at [480, 64] on span "My Projects" at bounding box center [478, 57] width 39 height 30
click at [309, 155] on button "Client" at bounding box center [294, 143] width 71 height 28
click at [532, 107] on div "Suzie's Projects" at bounding box center [672, 108] width 827 height 21
click at [158, 170] on div "Priorities" at bounding box center [143, 170] width 155 height 24
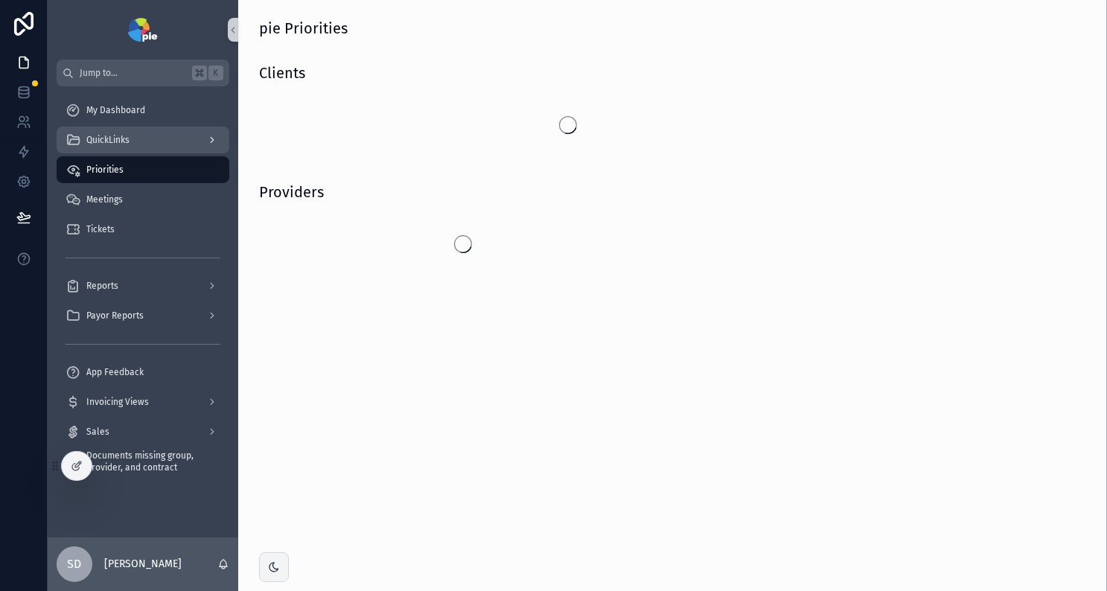
click at [176, 142] on div "QuickLinks" at bounding box center [143, 140] width 155 height 24
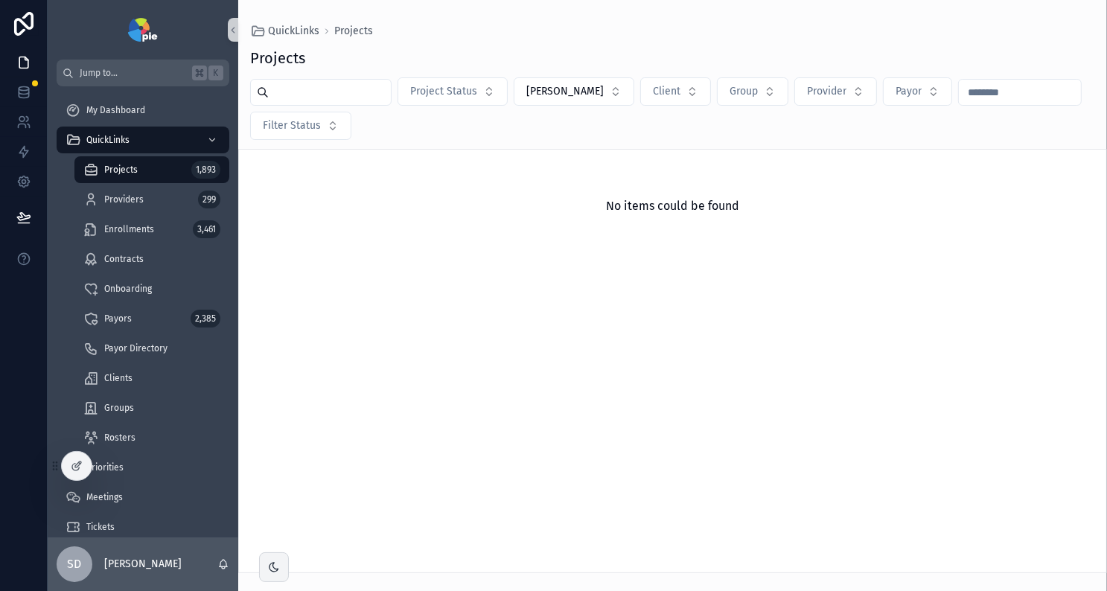
click at [155, 167] on div "Projects 1,893" at bounding box center [151, 170] width 137 height 24
click at [577, 95] on button "[PERSON_NAME]" at bounding box center [574, 91] width 121 height 28
click at [508, 155] on div "None" at bounding box center [560, 152] width 179 height 24
click at [344, 94] on input "scrollable content" at bounding box center [330, 92] width 122 height 21
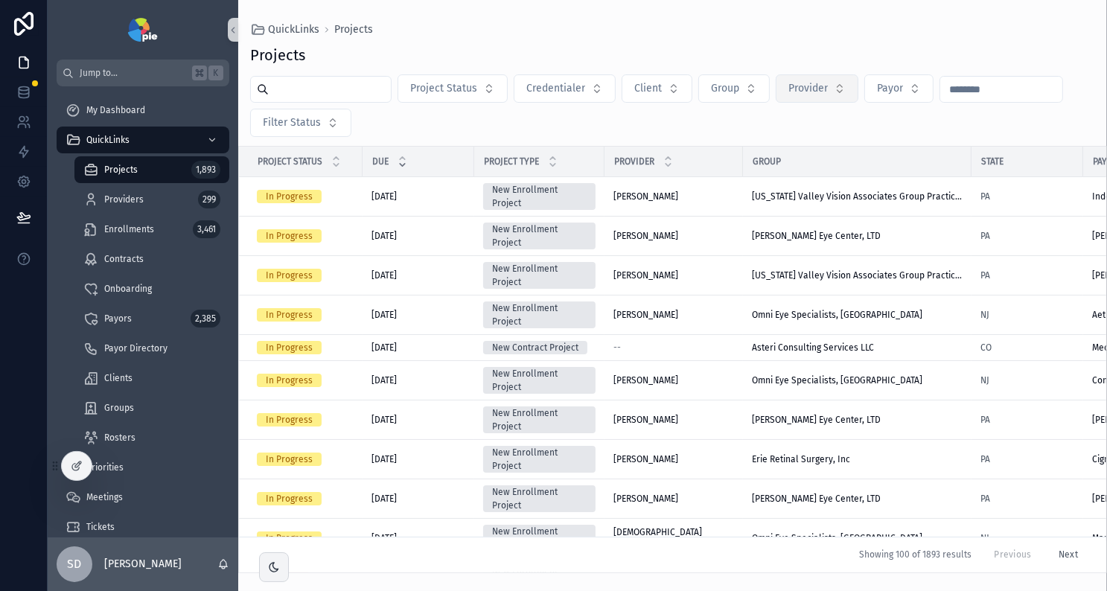
click at [835, 95] on button "Provider" at bounding box center [817, 88] width 83 height 28
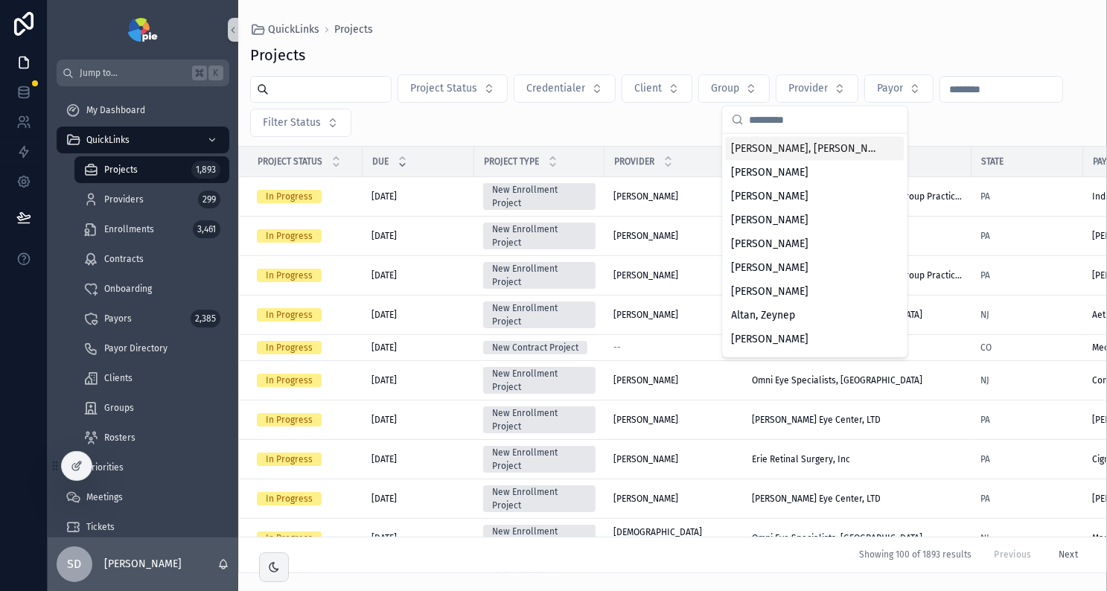
type input "*"
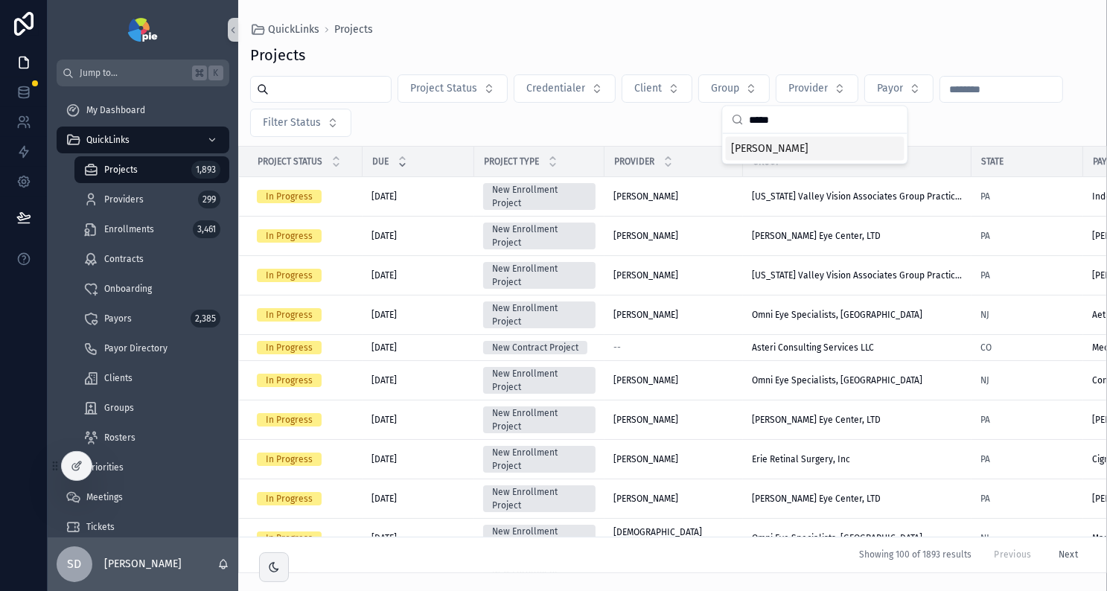
type input "*****"
click at [785, 156] on div "Singh, Malkit" at bounding box center [815, 149] width 179 height 24
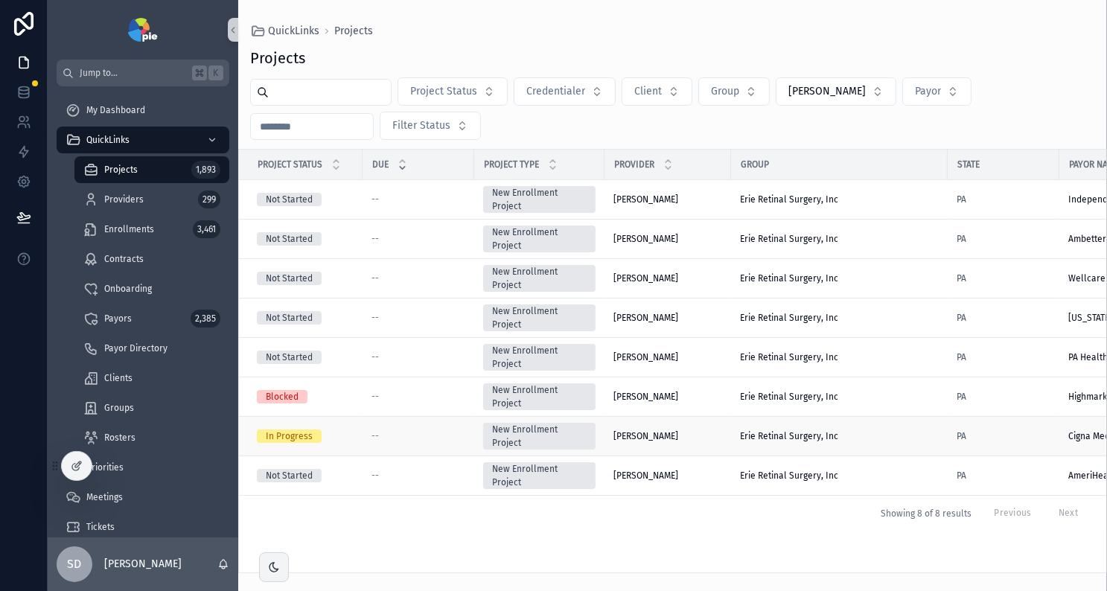
click at [325, 436] on div "In Progress" at bounding box center [305, 436] width 97 height 13
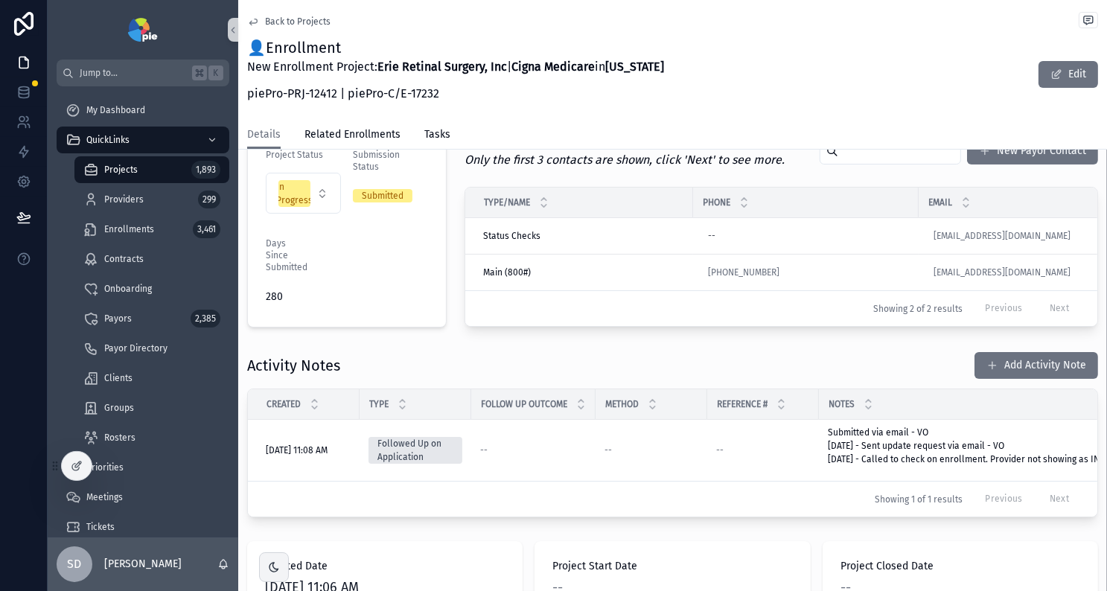
click at [252, 19] on icon "scrollable content" at bounding box center [253, 22] width 12 height 12
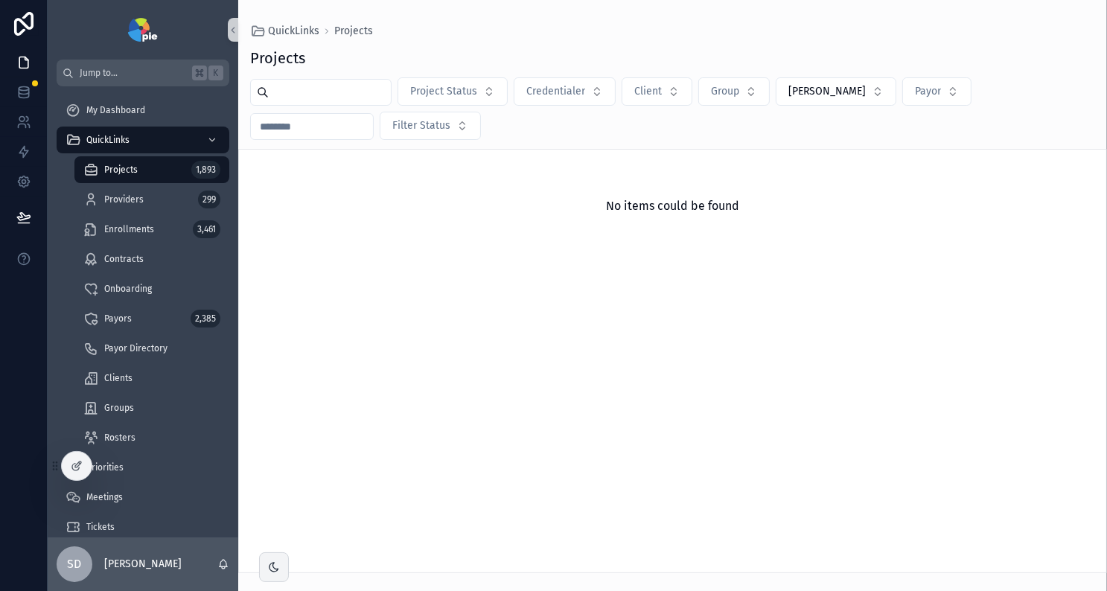
click at [330, 93] on input "scrollable content" at bounding box center [330, 92] width 122 height 21
click at [826, 92] on span "Singh, Malkit" at bounding box center [826, 91] width 77 height 15
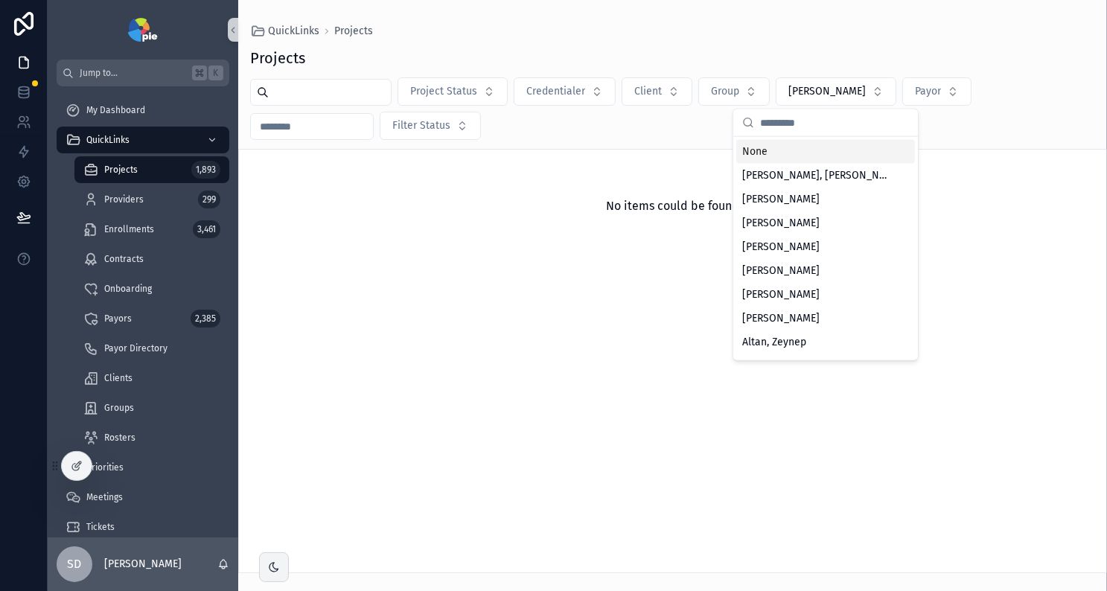
click at [660, 129] on div "Project Status Credentialer Client Group Singh, Malkit Payor Filter Status" at bounding box center [672, 108] width 869 height 63
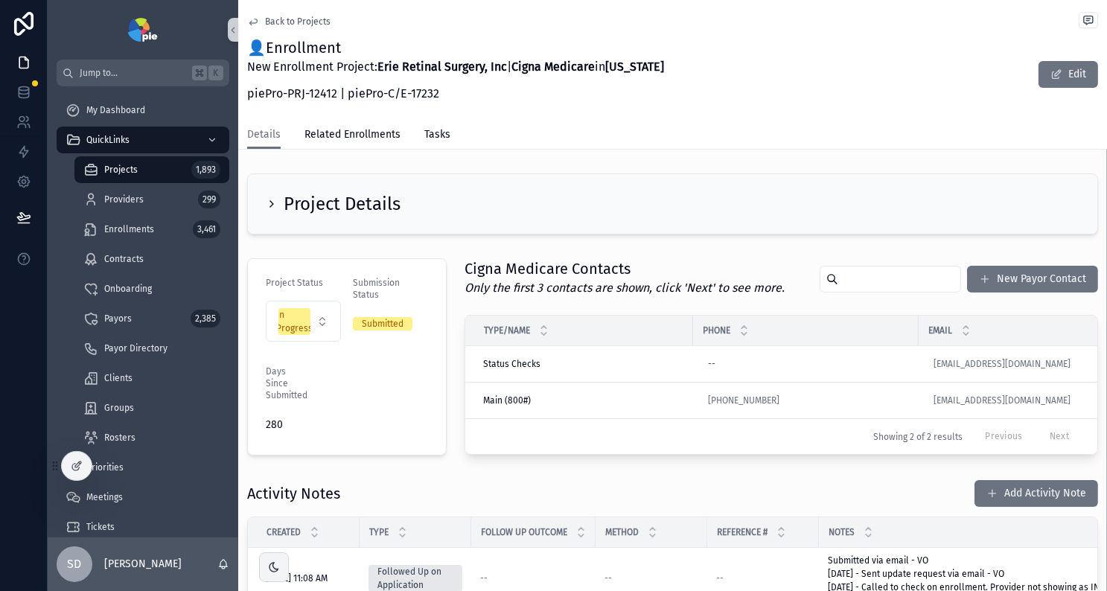
click at [146, 170] on div "Projects 1,893" at bounding box center [151, 170] width 137 height 24
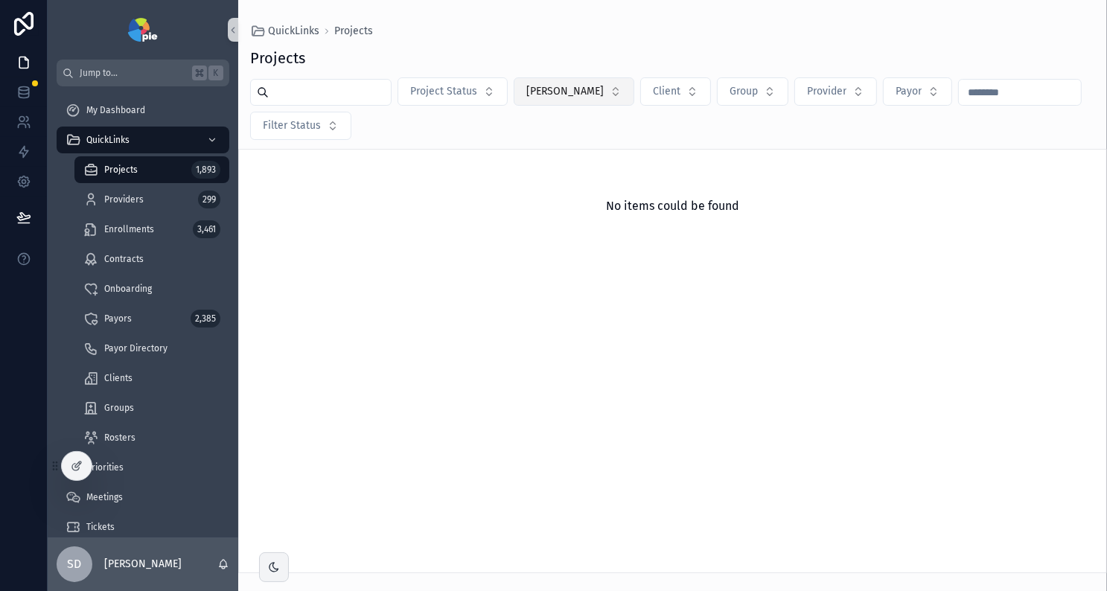
click at [590, 98] on button "[PERSON_NAME]" at bounding box center [574, 91] width 121 height 28
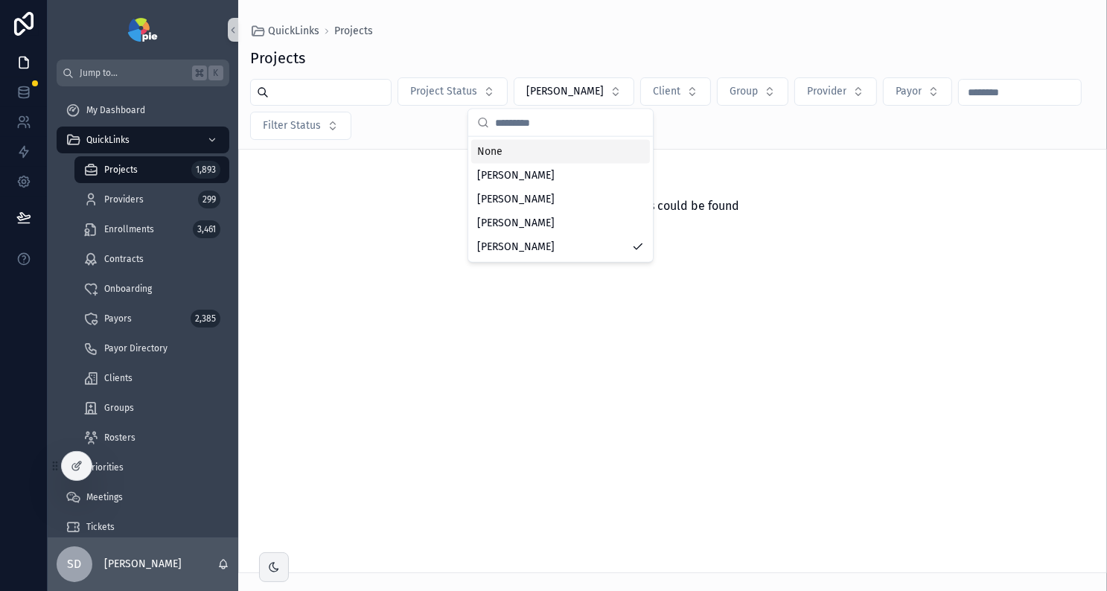
click at [523, 148] on div "None" at bounding box center [560, 152] width 179 height 24
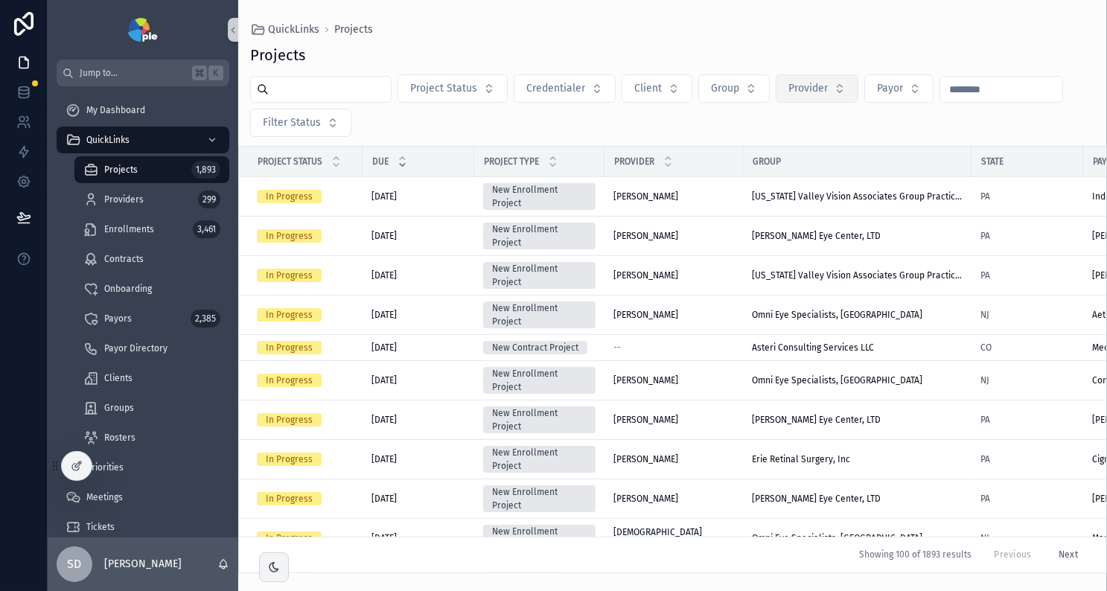
click at [821, 90] on span "Provider" at bounding box center [807, 88] width 39 height 15
type input "*****"
click at [781, 150] on span "Singh, Malkit" at bounding box center [770, 148] width 77 height 15
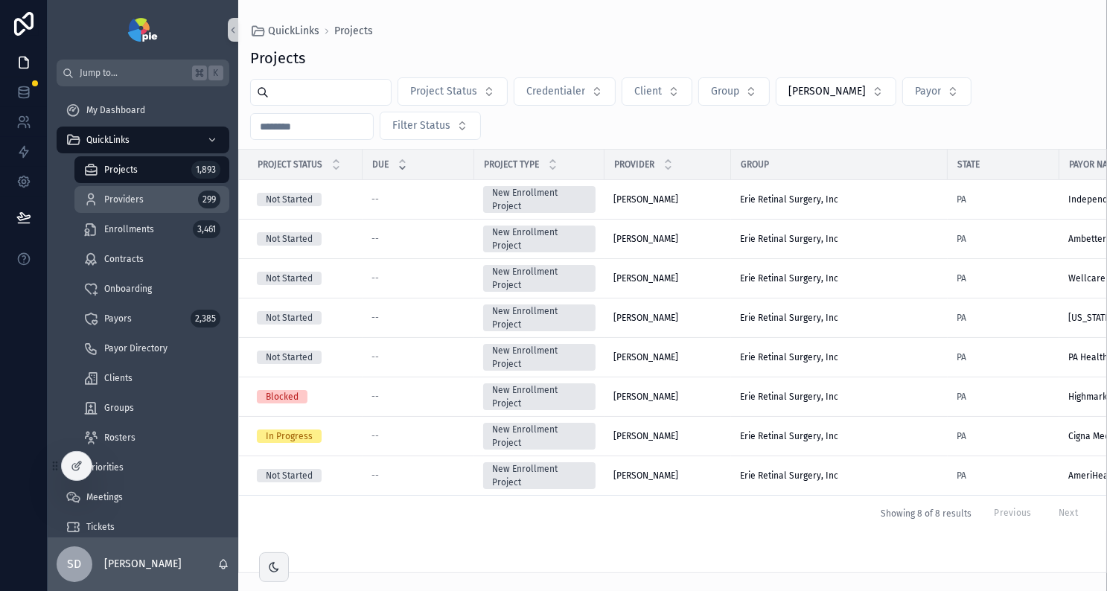
click at [130, 200] on span "Providers" at bounding box center [123, 200] width 39 height 12
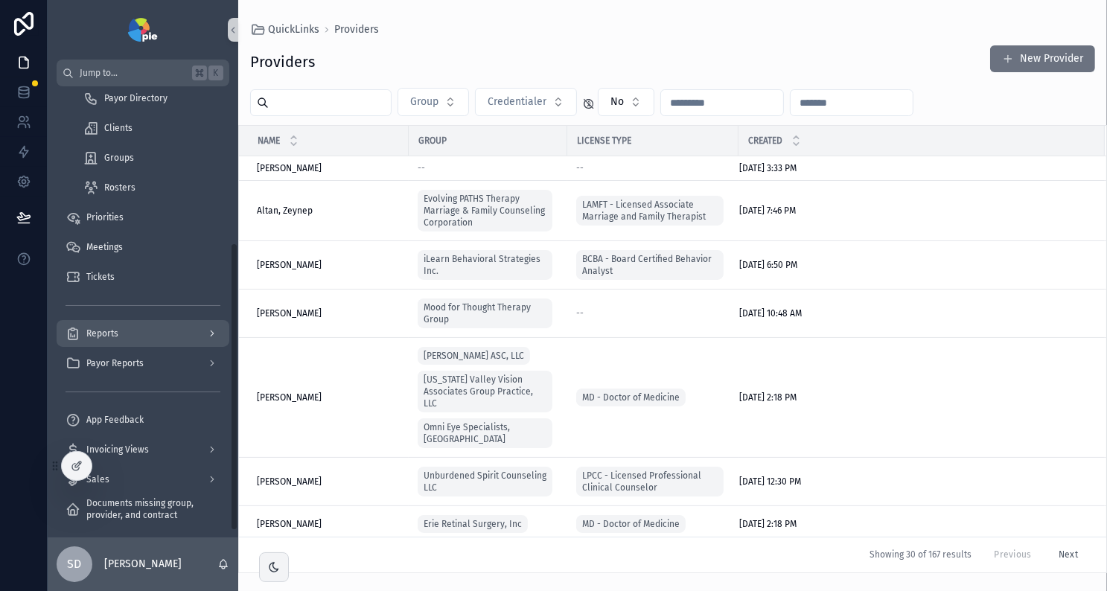
scroll to position [254, 0]
click at [108, 330] on span "Reports" at bounding box center [102, 330] width 32 height 12
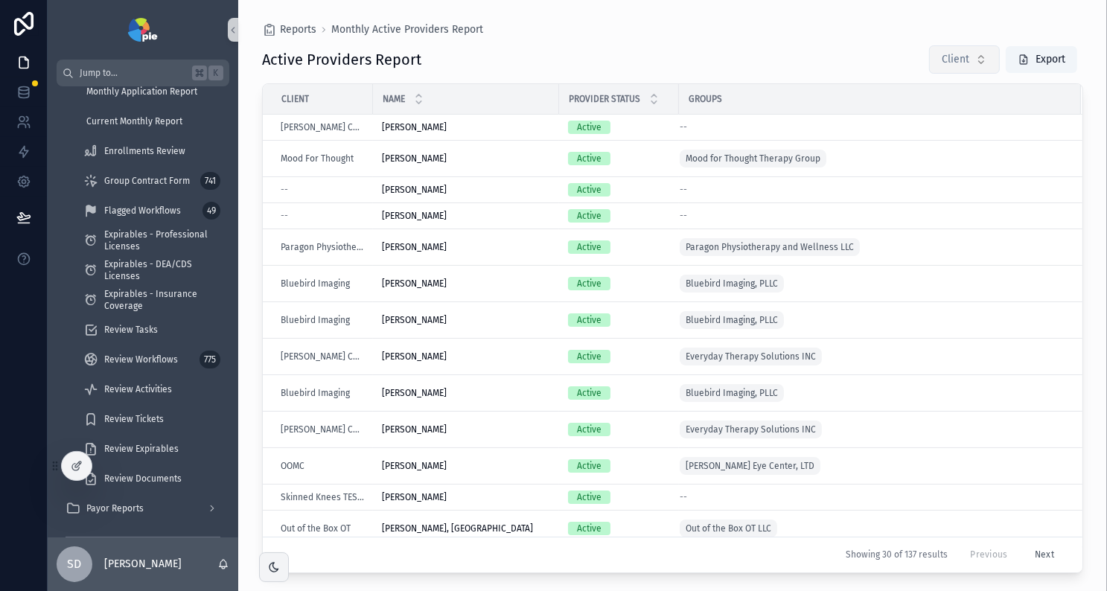
click at [974, 63] on button "Client" at bounding box center [964, 59] width 71 height 28
type input "****"
click at [905, 121] on span "OOMC" at bounding box center [895, 119] width 29 height 15
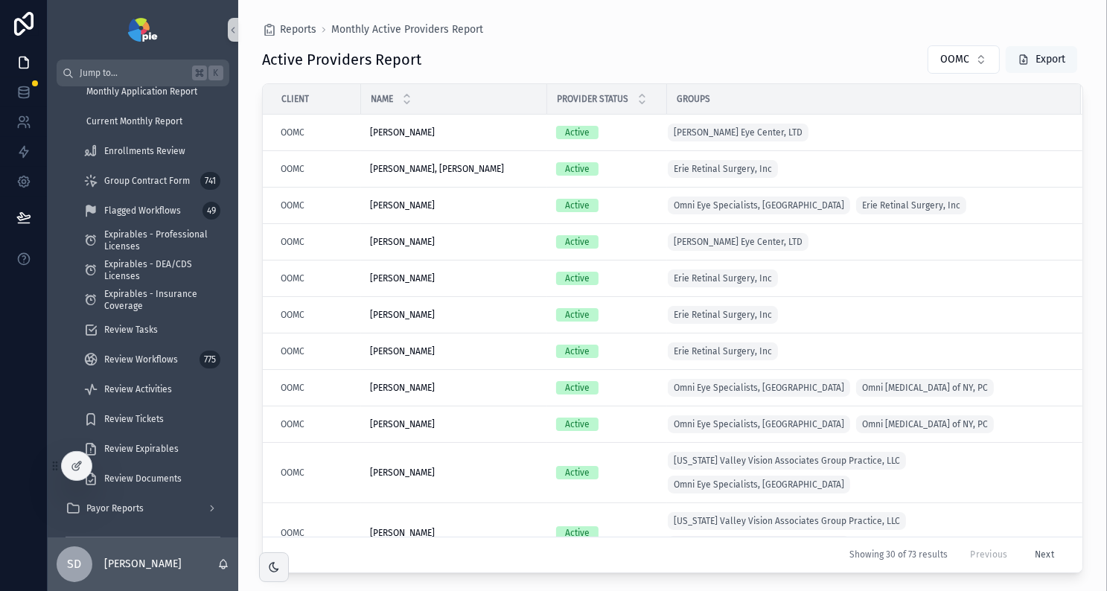
click at [1042, 66] on button "Export" at bounding box center [1041, 59] width 71 height 27
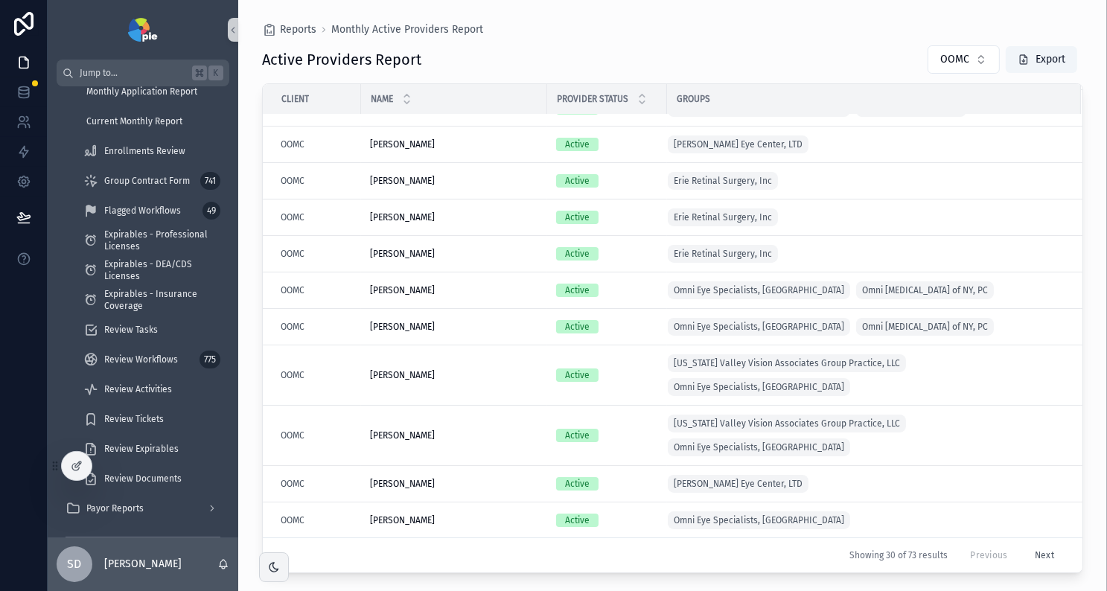
scroll to position [167, 0]
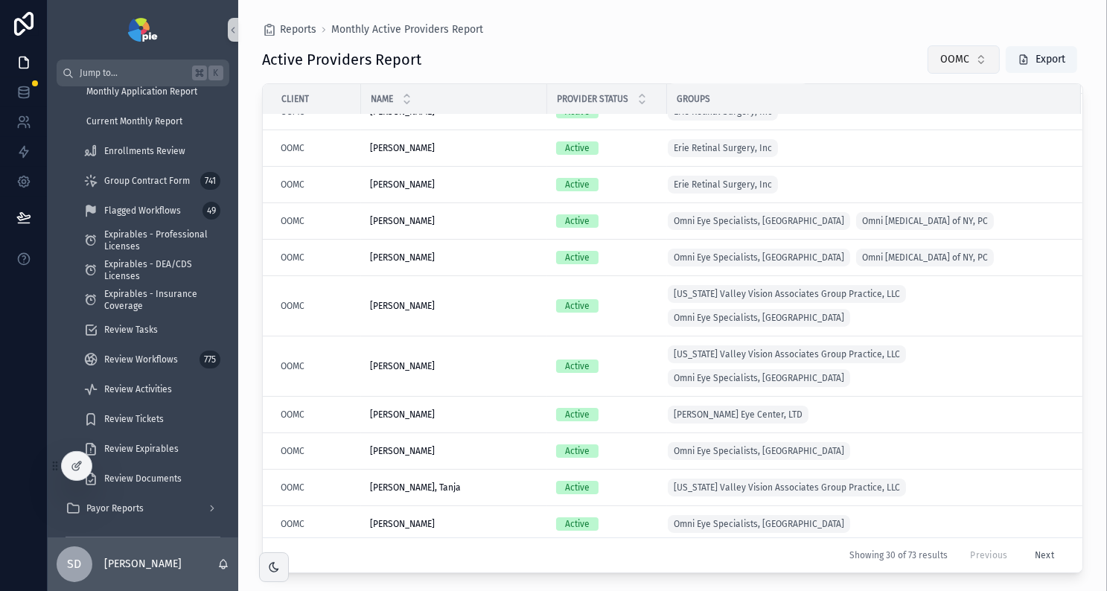
click at [978, 63] on button "OOMC" at bounding box center [964, 59] width 72 height 28
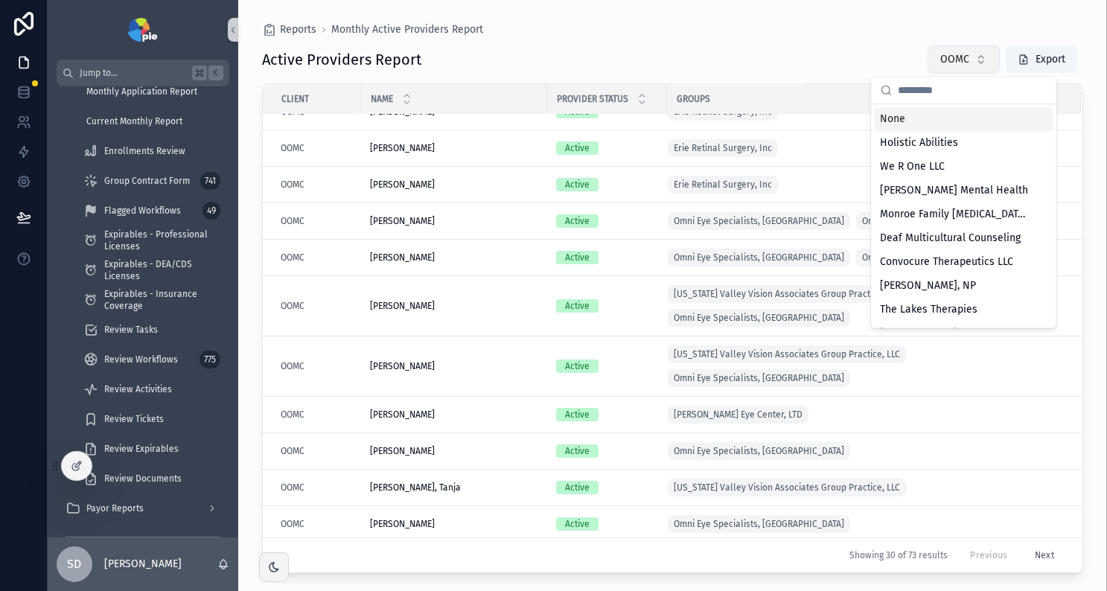
click at [978, 63] on button "OOMC" at bounding box center [964, 59] width 72 height 28
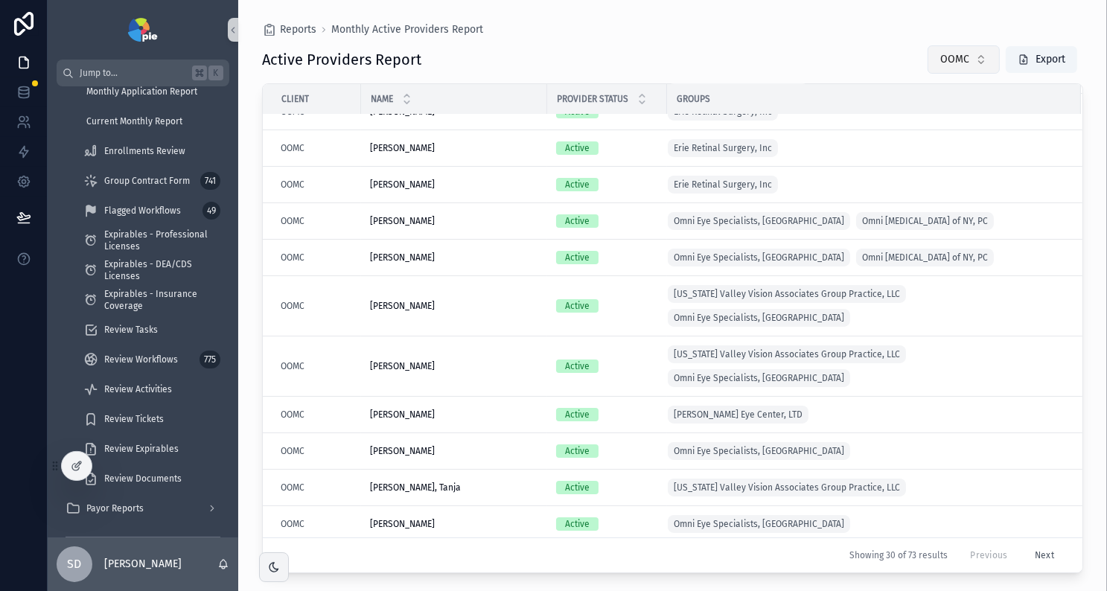
click at [978, 63] on button "OOMC" at bounding box center [964, 59] width 72 height 28
type input "******"
click at [958, 124] on span "[PERSON_NAME] Counseling Services" at bounding box center [955, 119] width 149 height 15
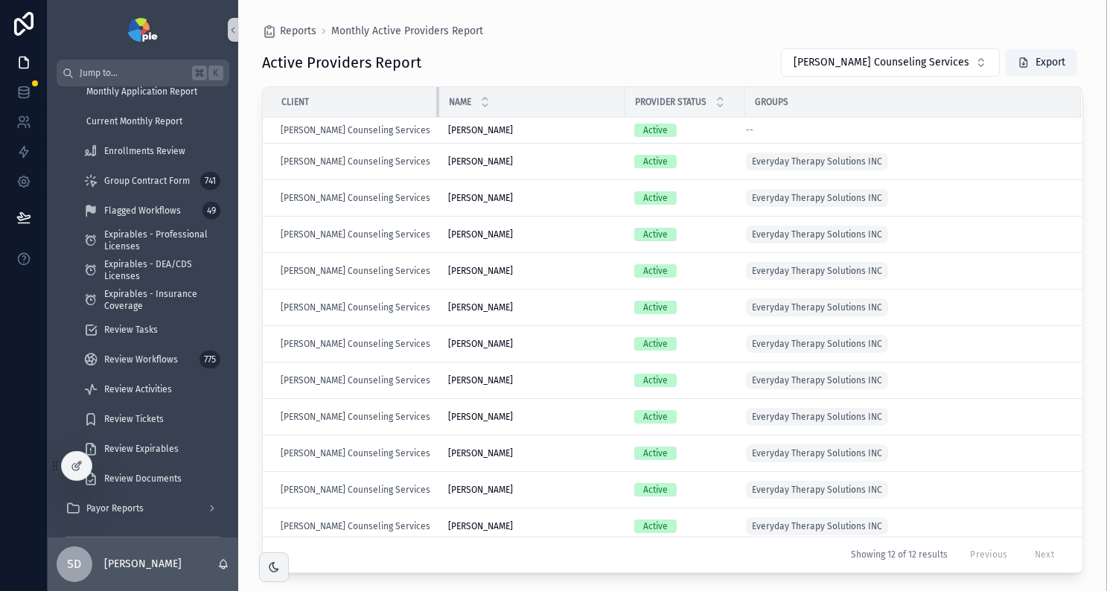
drag, startPoint x: 371, startPoint y: 101, endPoint x: 443, endPoint y: 114, distance: 73.3
click at [443, 114] on tr "Client Name Provider Status Groups" at bounding box center [673, 102] width 820 height 31
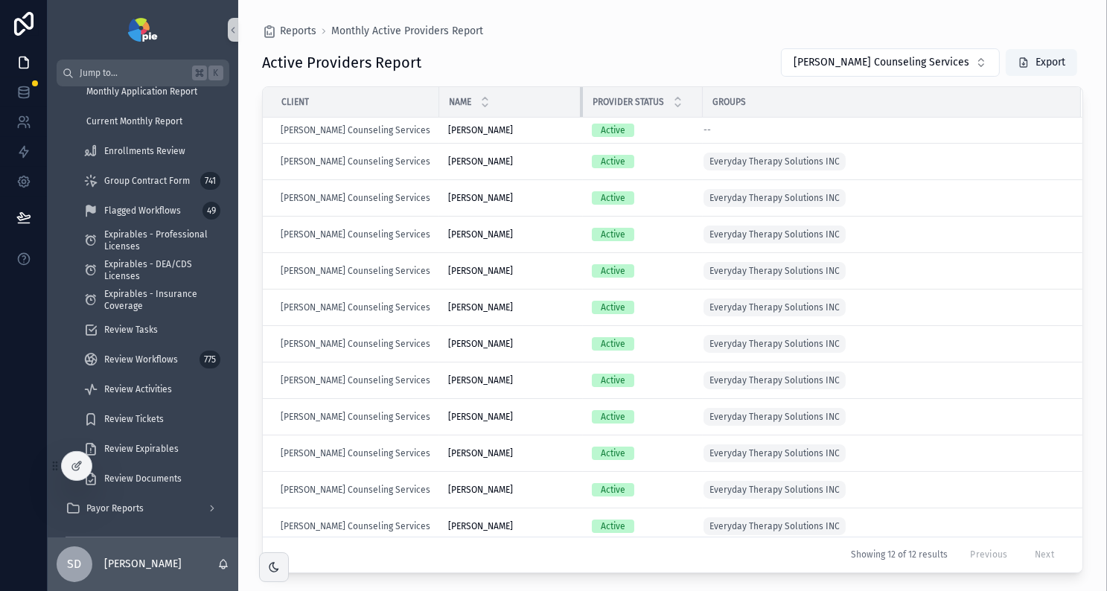
drag, startPoint x: 617, startPoint y: 99, endPoint x: 575, endPoint y: 104, distance: 42.8
click at [580, 104] on div "scrollable content" at bounding box center [583, 102] width 6 height 30
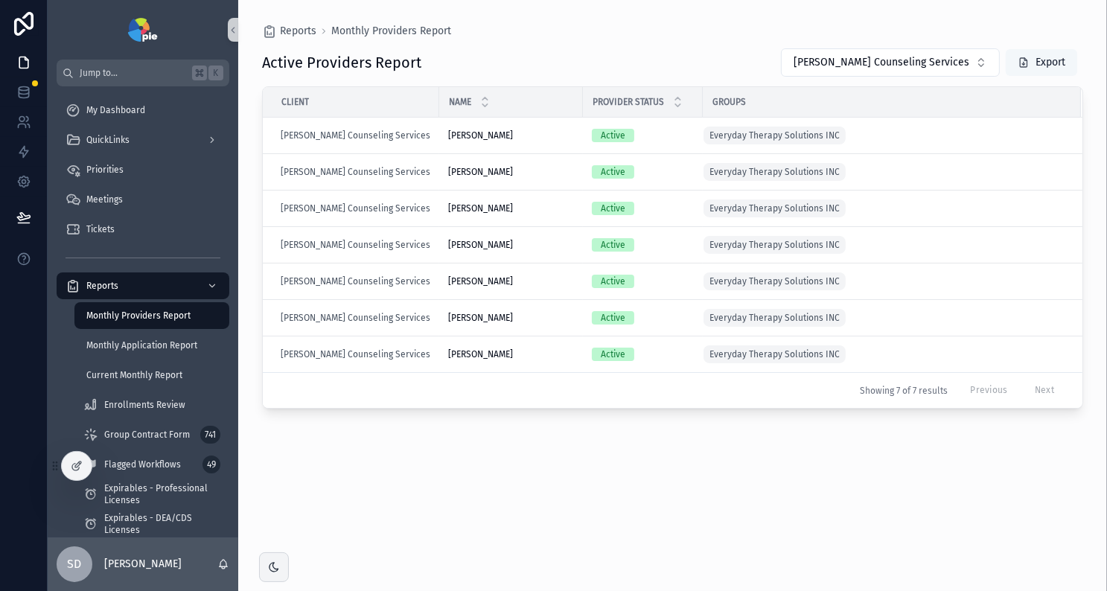
click at [1033, 68] on button "Export" at bounding box center [1041, 62] width 71 height 27
click at [1027, 64] on span "scrollable content" at bounding box center [1024, 63] width 12 height 12
click at [177, 343] on span "Monthly Application Report" at bounding box center [141, 345] width 111 height 12
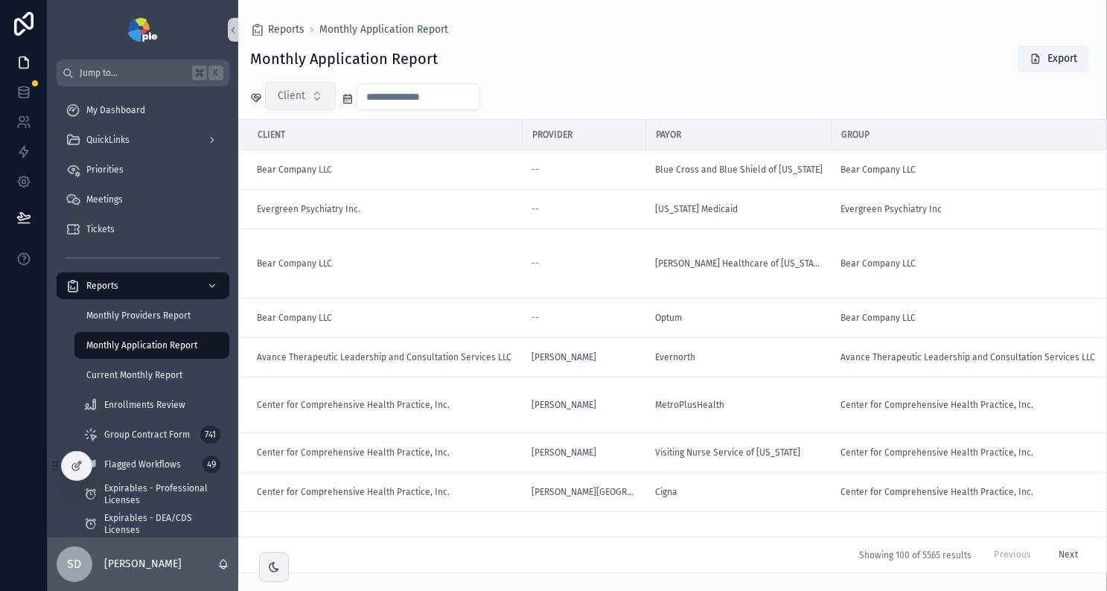
click at [317, 92] on button "Client" at bounding box center [300, 96] width 71 height 28
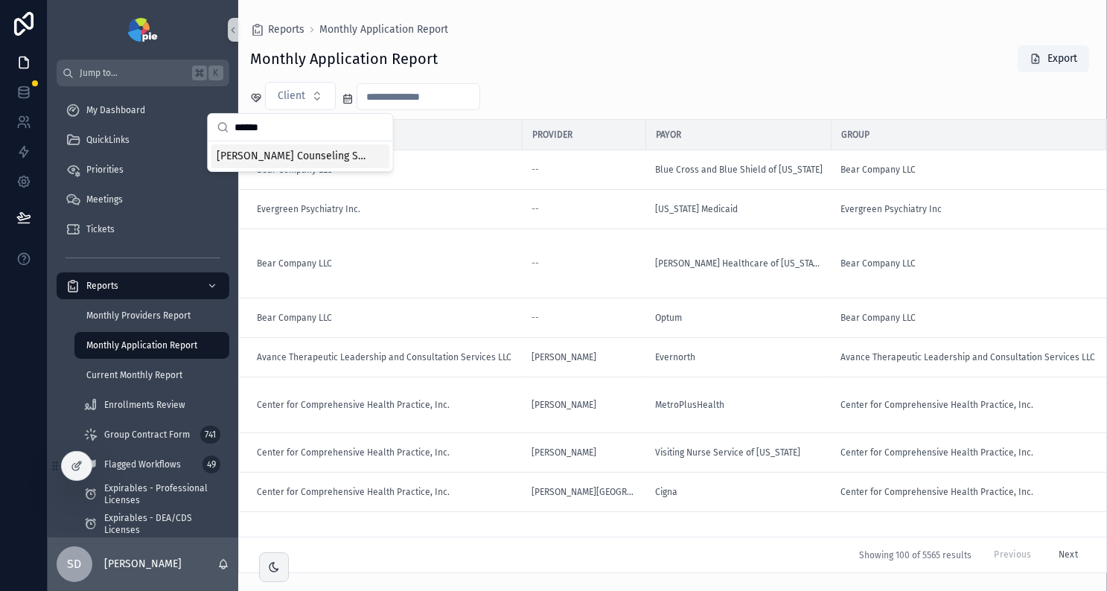
type input "******"
click at [300, 154] on span "[PERSON_NAME] Counseling Services" at bounding box center [291, 156] width 149 height 15
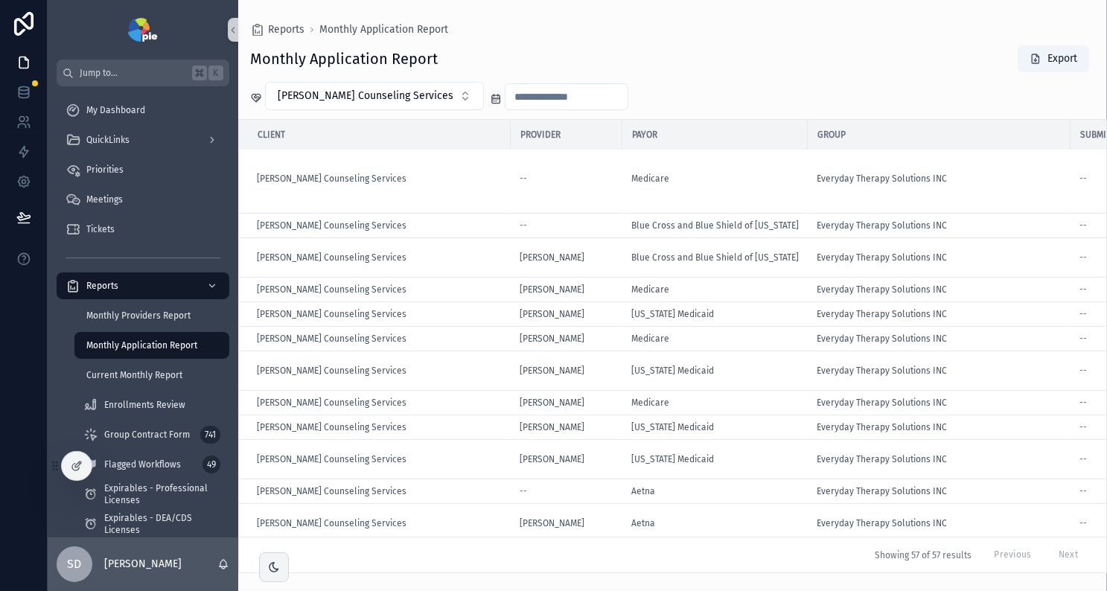
scroll to position [3, 0]
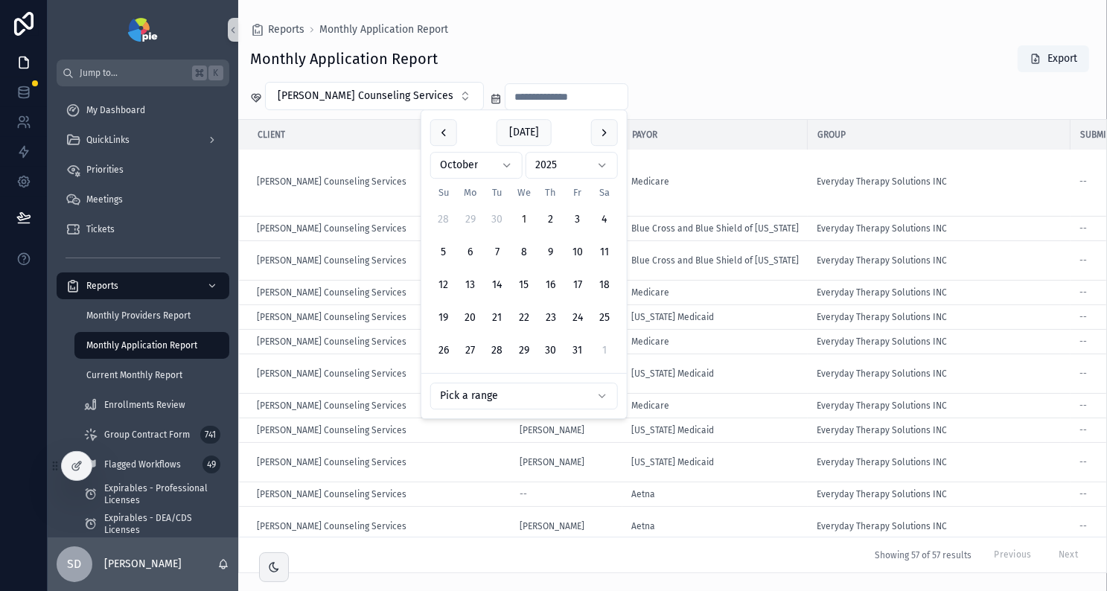
click at [521, 103] on input "scrollable content" at bounding box center [566, 96] width 122 height 21
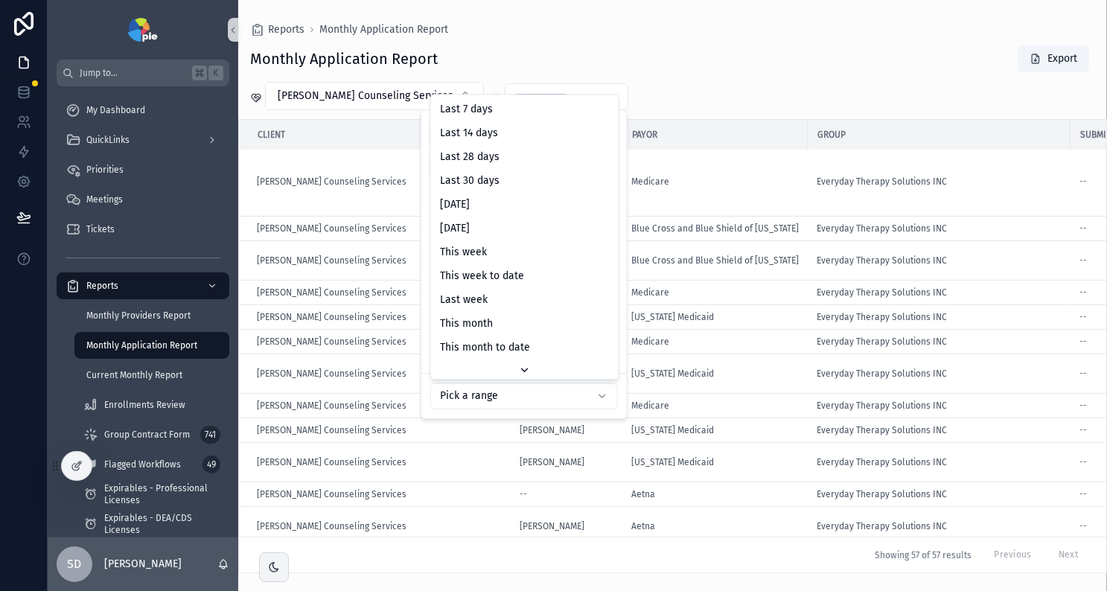
click at [556, 405] on html "Jump to... K My Dashboard QuickLinks Priorities Meetings Tickets Reports Monthl…" at bounding box center [553, 295] width 1107 height 591
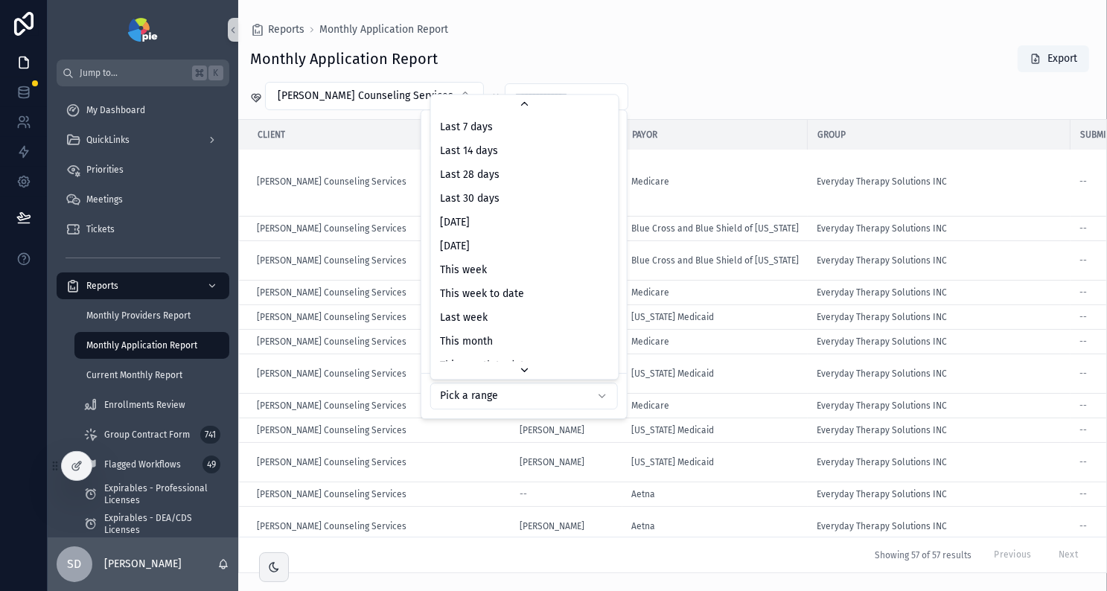
scroll to position [39, 0]
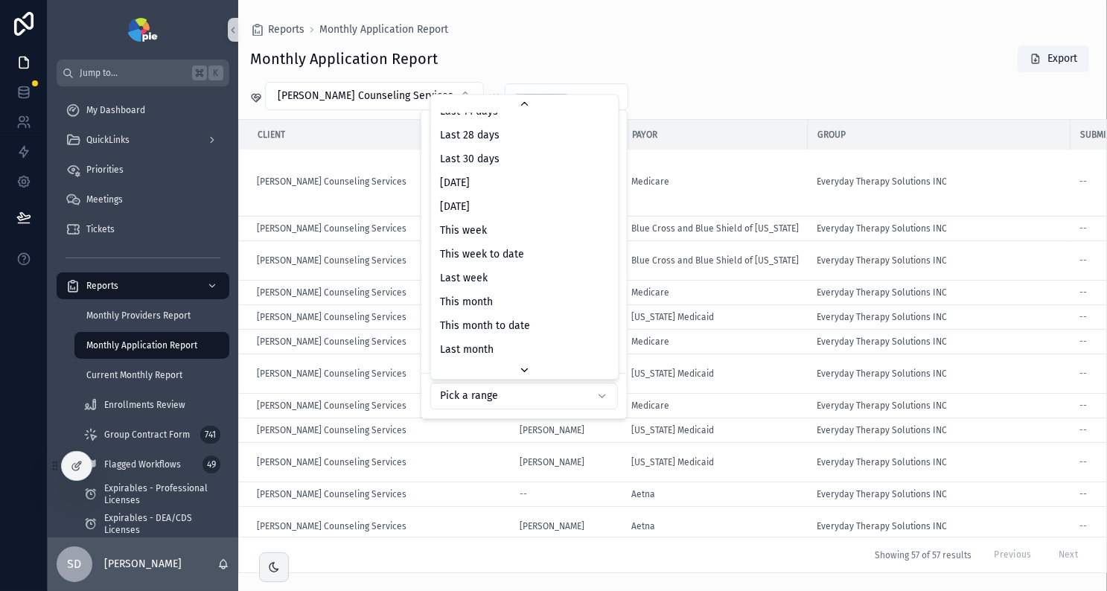
type input "**********"
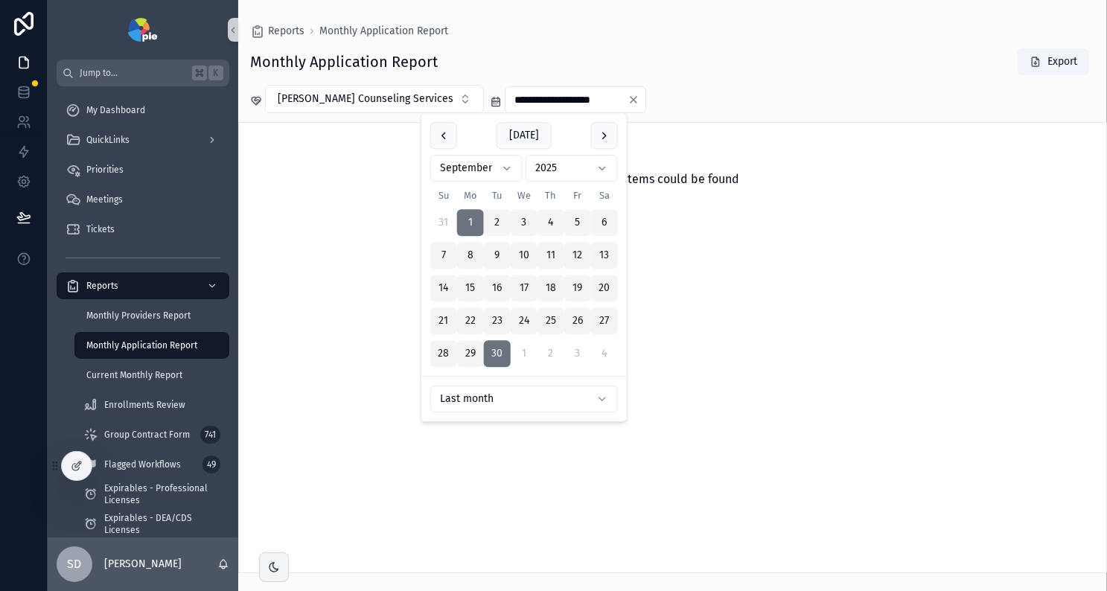
click at [786, 71] on div "Monthly Application Report Export" at bounding box center [672, 62] width 845 height 28
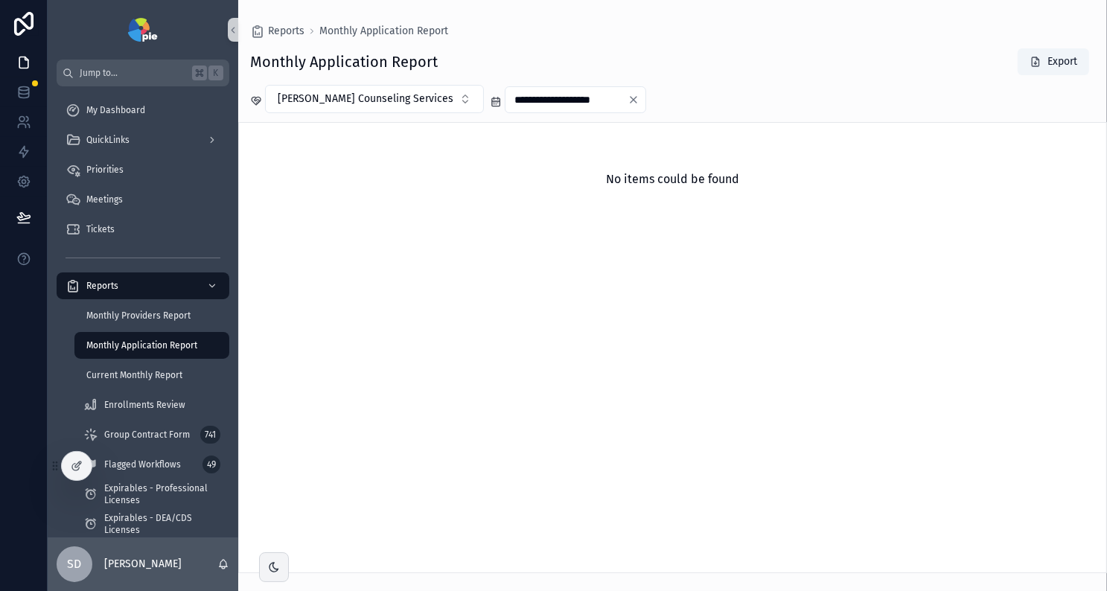
click at [628, 98] on icon "Clear" at bounding box center [634, 100] width 12 height 12
click at [560, 102] on input "scrollable content" at bounding box center [566, 99] width 122 height 21
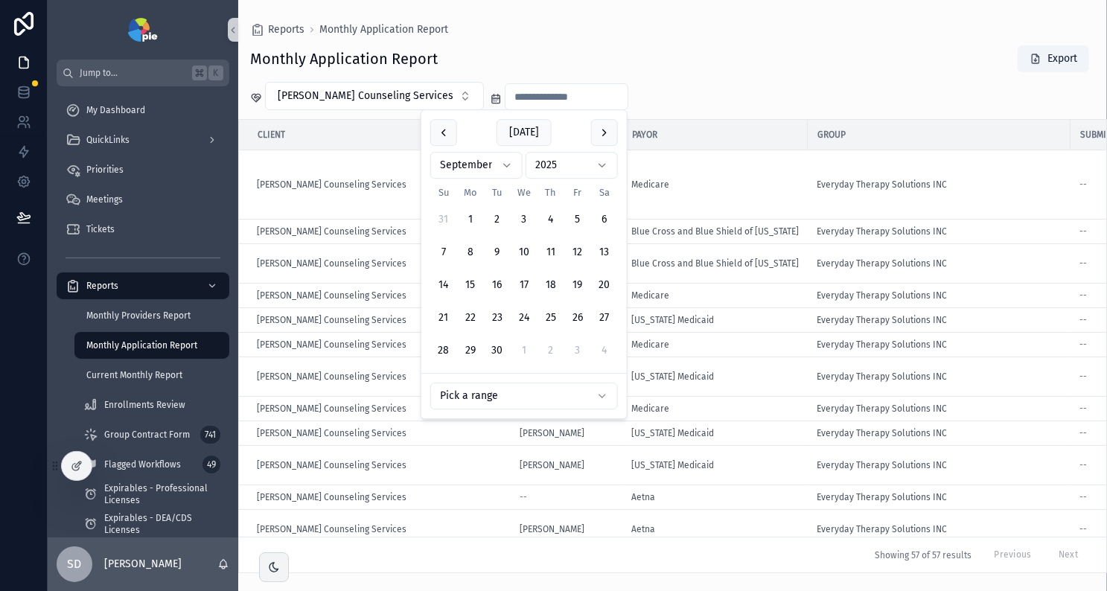
click at [739, 86] on div "[PERSON_NAME] Counseling Services" at bounding box center [672, 96] width 869 height 28
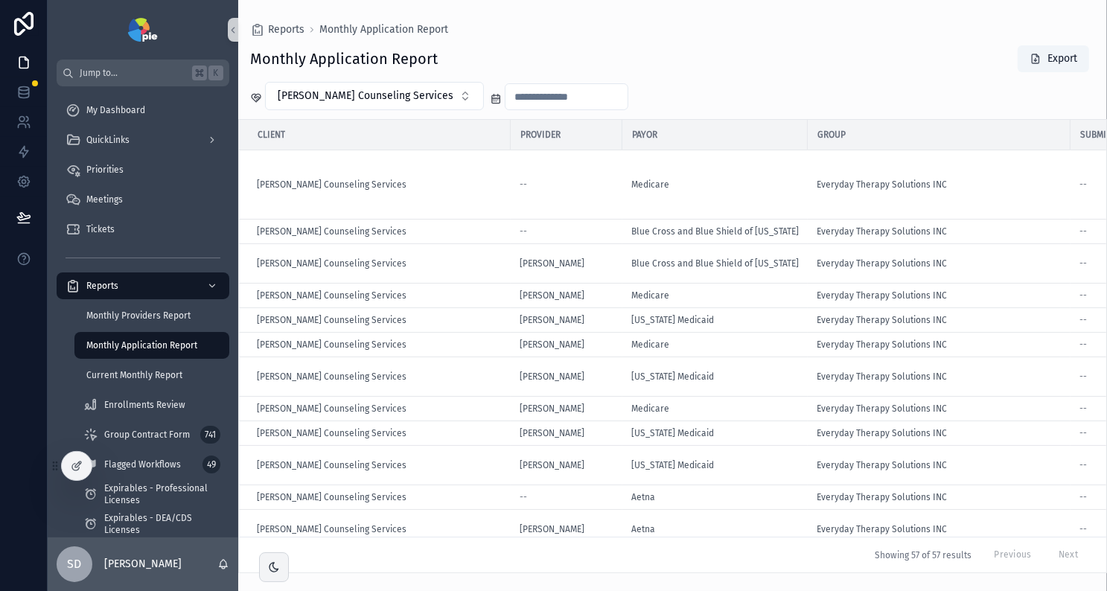
click at [616, 28] on div "Reports Monthly Application Report" at bounding box center [672, 30] width 845 height 12
click at [422, 100] on button "[PERSON_NAME] Counseling Services" at bounding box center [374, 96] width 219 height 28
type input "***"
click at [325, 156] on span "Out of the Box OT" at bounding box center [311, 156] width 85 height 15
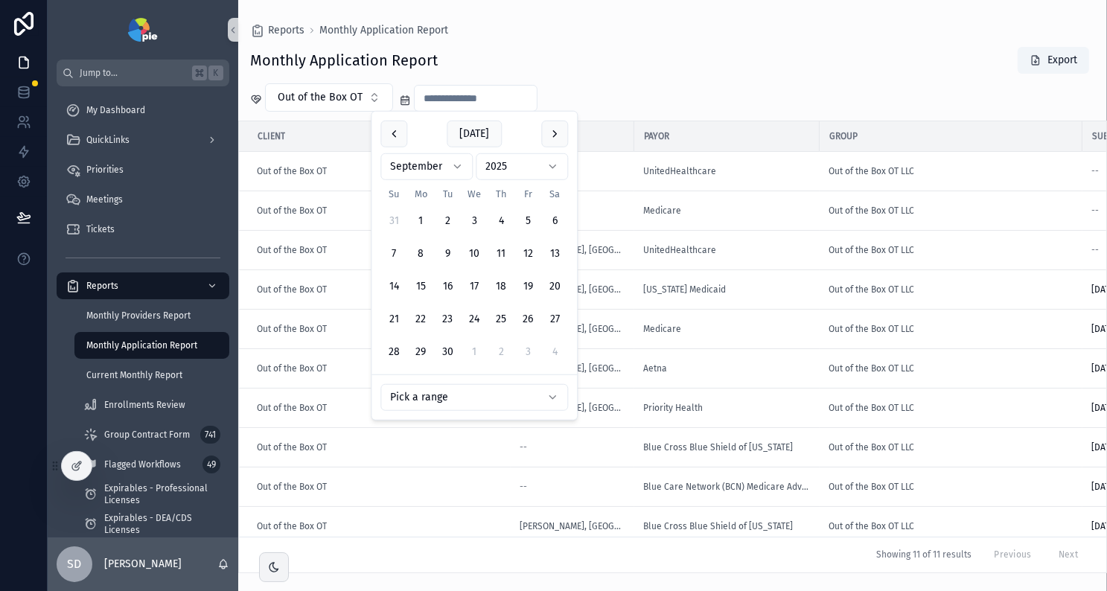
click at [492, 98] on input "scrollable content" at bounding box center [476, 98] width 122 height 21
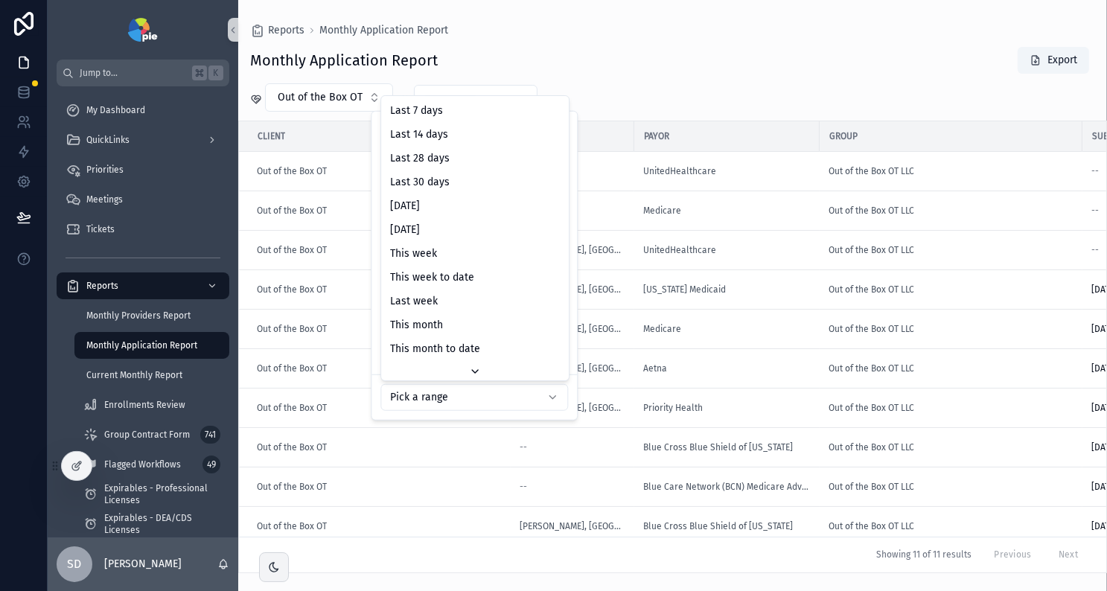
click at [464, 401] on html "Jump to... K My Dashboard QuickLinks Priorities Meetings Tickets Reports Monthl…" at bounding box center [553, 295] width 1107 height 591
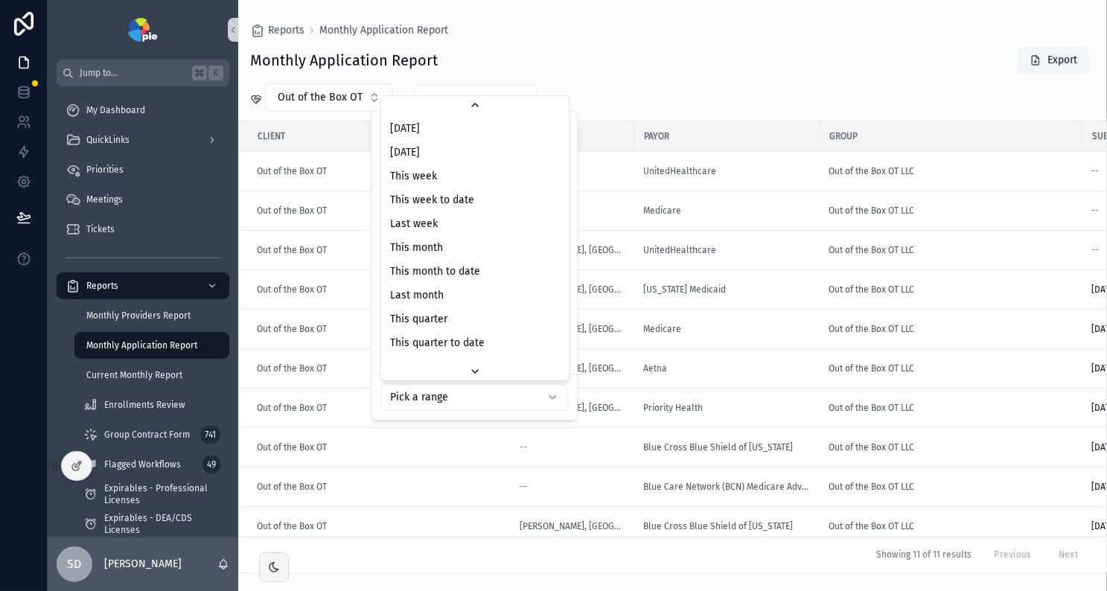
type input "**********"
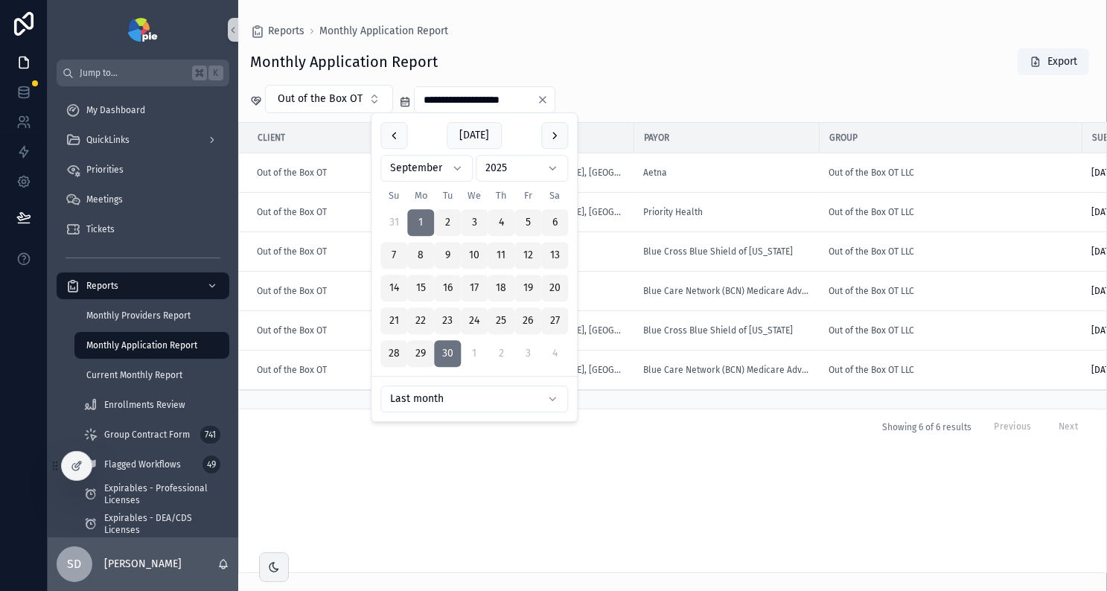
click at [680, 87] on div "**********" at bounding box center [672, 99] width 869 height 28
